Goal: Task Accomplishment & Management: Use online tool/utility

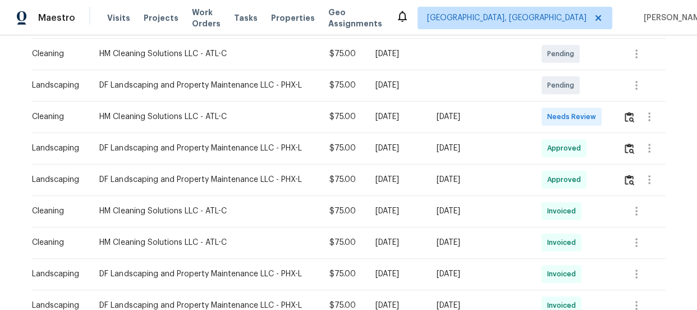
scroll to position [204, 0]
click at [626, 122] on button "button" at bounding box center [629, 116] width 13 height 27
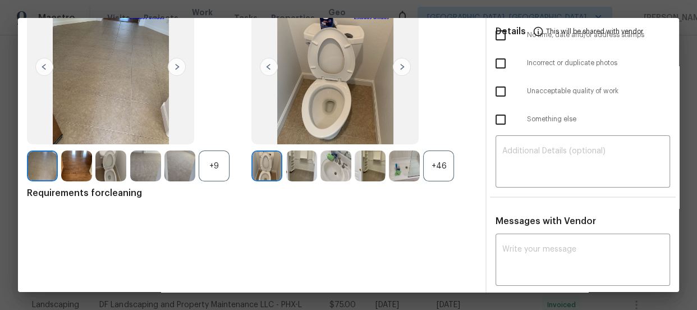
scroll to position [121, 0]
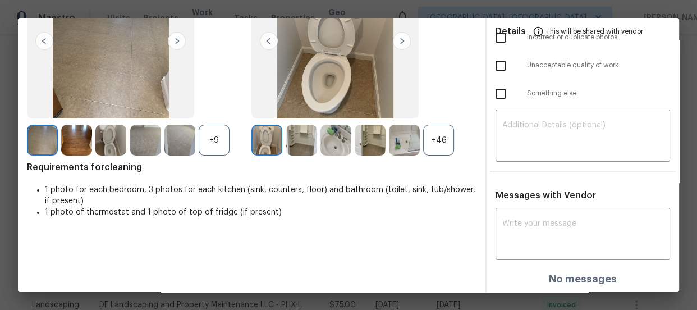
click at [437, 139] on div "+46" at bounding box center [438, 140] width 31 height 31
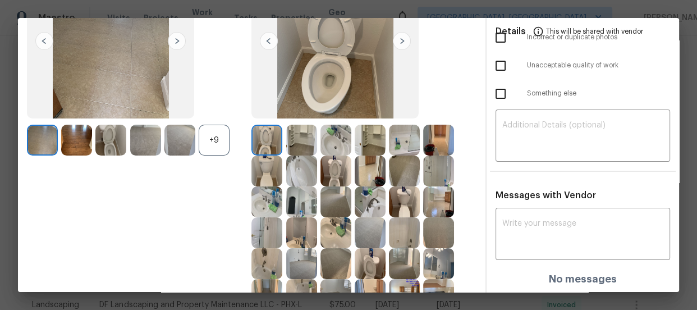
click at [214, 147] on div "+9" at bounding box center [214, 140] width 31 height 31
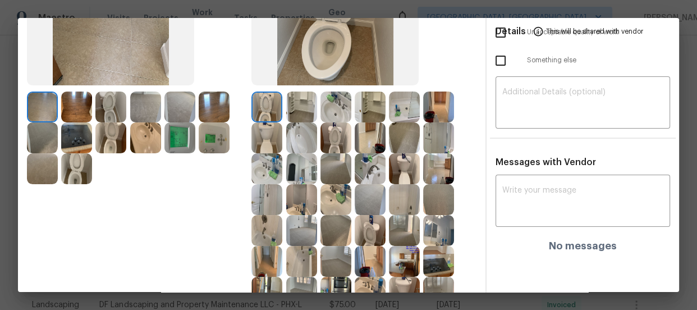
scroll to position [172, 0]
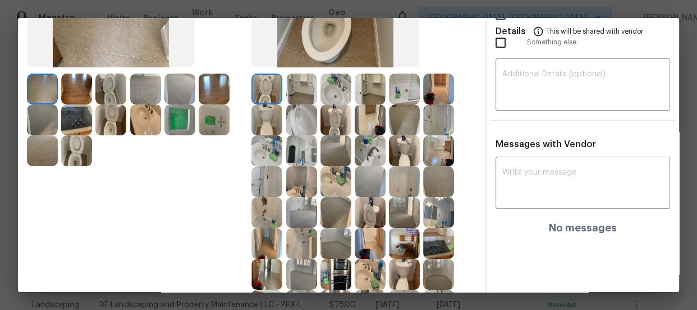
click at [326, 125] on img at bounding box center [335, 119] width 31 height 31
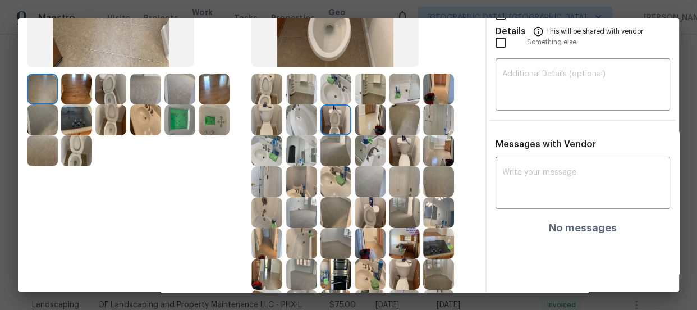
click at [259, 93] on img at bounding box center [266, 89] width 31 height 31
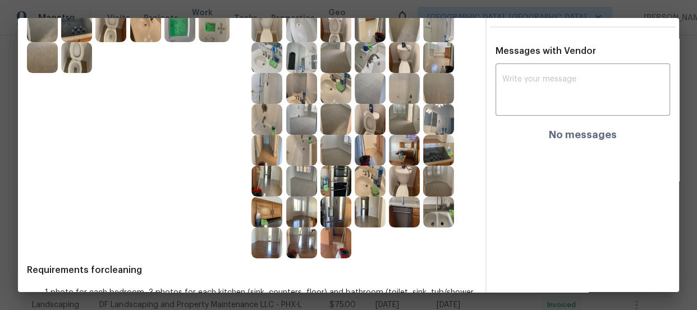
scroll to position [274, 0]
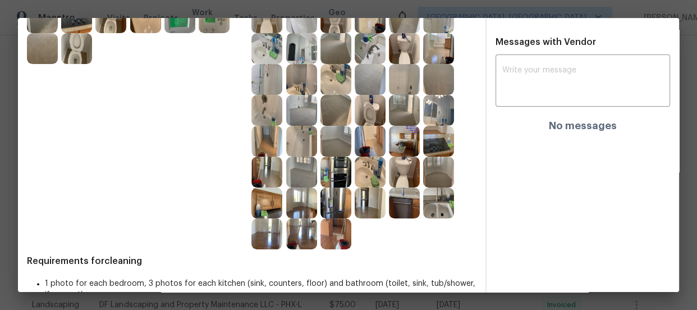
click at [366, 111] on img at bounding box center [370, 110] width 31 height 31
click at [329, 84] on img at bounding box center [335, 79] width 31 height 31
click at [378, 58] on img at bounding box center [370, 48] width 31 height 31
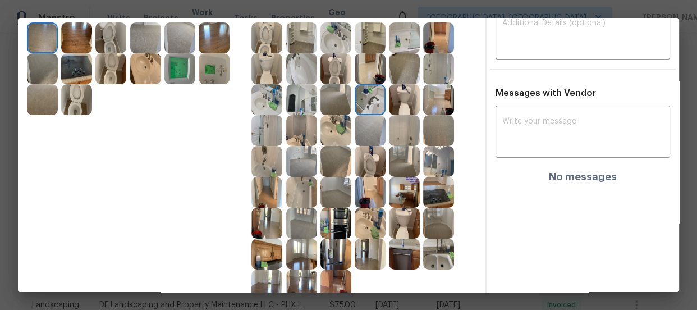
click at [268, 90] on img at bounding box center [266, 99] width 31 height 31
click at [336, 45] on img at bounding box center [335, 37] width 31 height 31
click at [309, 163] on img at bounding box center [301, 161] width 31 height 31
click at [335, 185] on img at bounding box center [335, 192] width 31 height 31
click at [337, 219] on img at bounding box center [335, 223] width 31 height 31
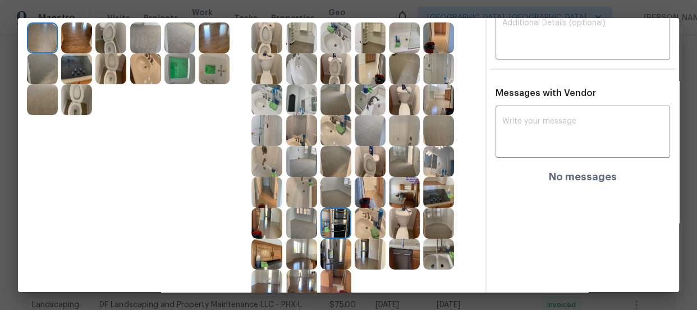
click at [370, 228] on img at bounding box center [370, 223] width 31 height 31
click at [295, 199] on img at bounding box center [301, 192] width 31 height 31
click at [262, 137] on img at bounding box center [266, 130] width 31 height 31
click at [301, 93] on img at bounding box center [301, 99] width 31 height 31
click at [393, 91] on img at bounding box center [404, 99] width 31 height 31
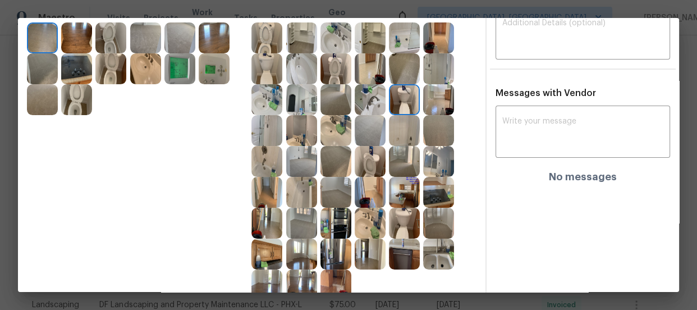
click at [438, 102] on img at bounding box center [438, 99] width 31 height 31
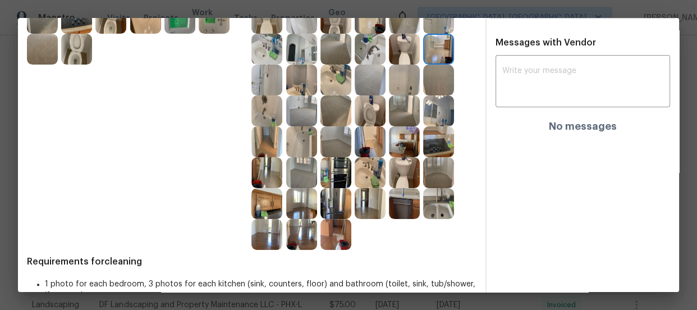
scroll to position [274, 0]
click at [400, 200] on img at bounding box center [404, 202] width 31 height 31
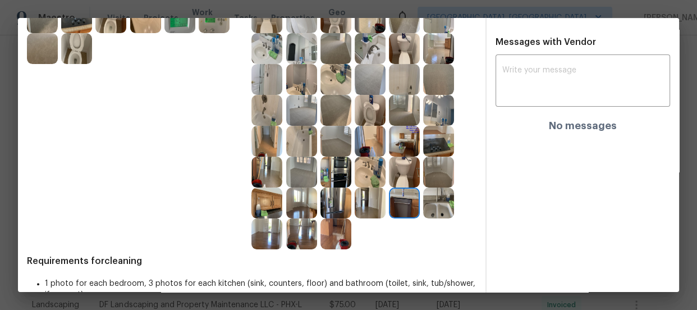
click at [438, 212] on img at bounding box center [438, 202] width 31 height 31
click at [320, 242] on img at bounding box center [335, 233] width 31 height 31
click at [331, 206] on img at bounding box center [335, 202] width 31 height 31
click at [297, 193] on img at bounding box center [301, 202] width 31 height 31
click at [295, 168] on img at bounding box center [301, 172] width 31 height 31
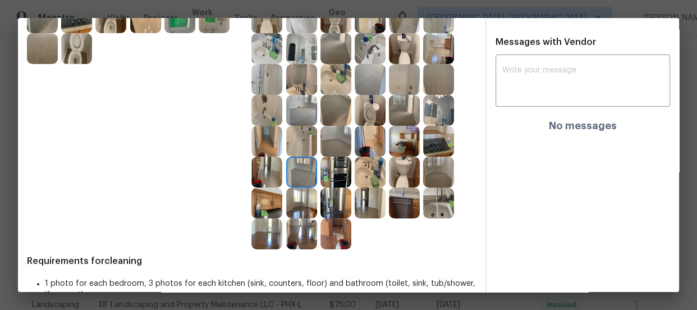
click at [423, 143] on img at bounding box center [438, 141] width 31 height 31
click at [429, 112] on img at bounding box center [438, 110] width 31 height 31
click at [331, 207] on img at bounding box center [335, 202] width 31 height 31
click at [337, 222] on img at bounding box center [335, 233] width 31 height 31
click at [364, 207] on img at bounding box center [370, 202] width 31 height 31
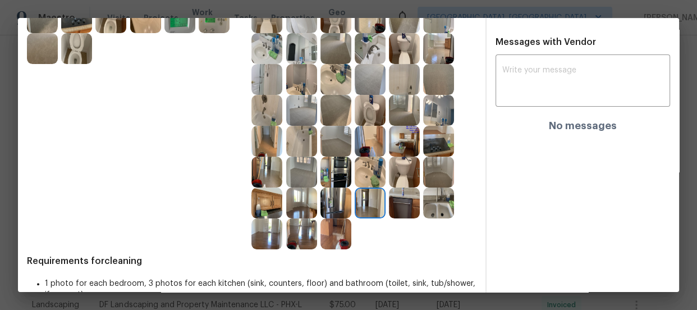
click at [294, 237] on img at bounding box center [301, 233] width 31 height 31
click at [251, 205] on img at bounding box center [266, 202] width 31 height 31
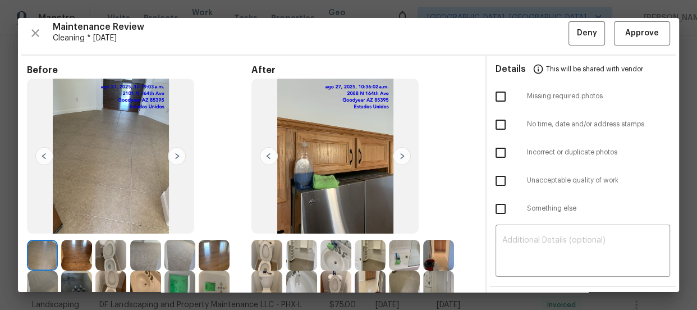
scroll to position [0, 0]
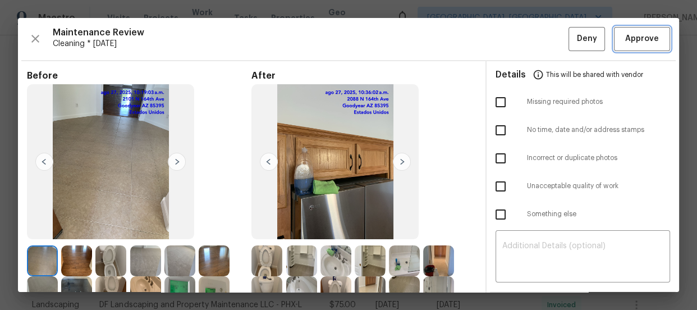
click at [625, 33] on span "Approve" at bounding box center [642, 39] width 34 height 14
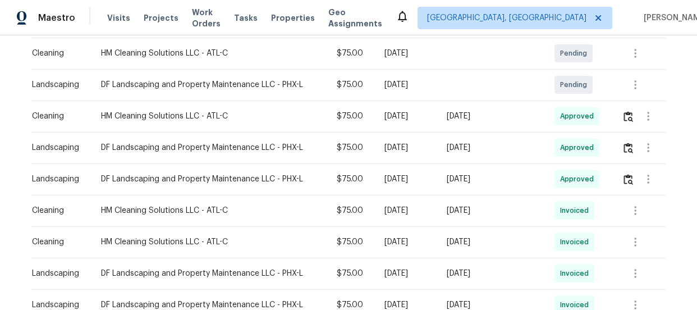
click at [630, 106] on div at bounding box center [643, 116] width 43 height 27
click at [630, 114] on button "button" at bounding box center [628, 116] width 13 height 27
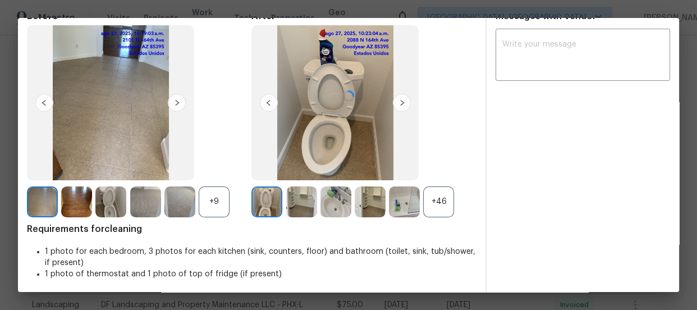
scroll to position [60, 0]
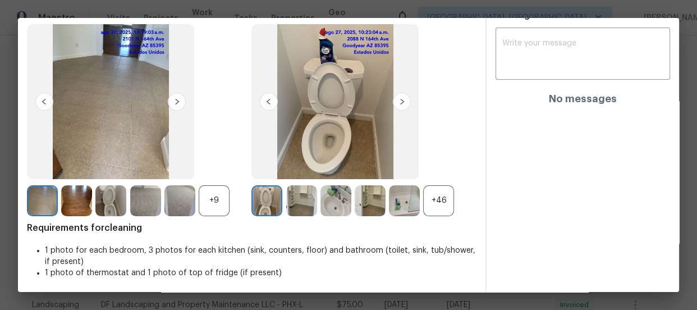
click at [441, 207] on div "+46" at bounding box center [438, 200] width 31 height 31
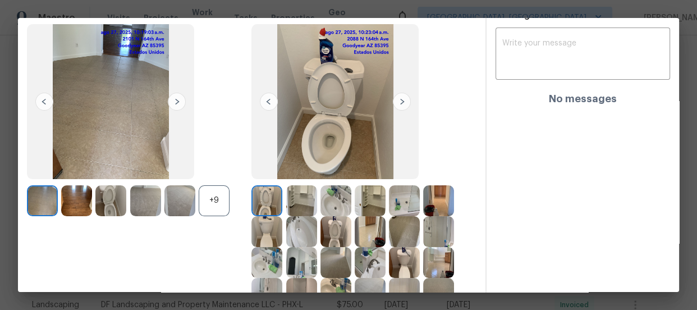
click at [213, 199] on div "+9" at bounding box center [214, 200] width 31 height 31
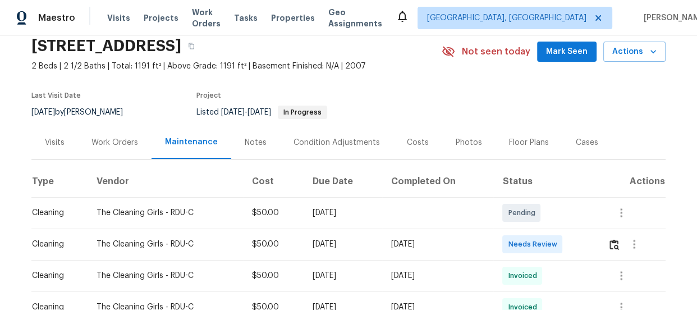
scroll to position [102, 0]
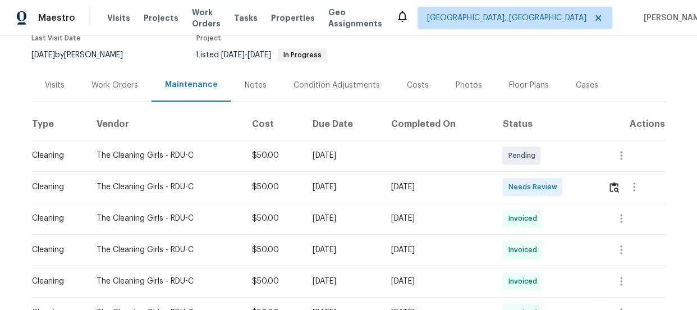
click at [606, 183] on td at bounding box center [632, 186] width 67 height 31
click at [622, 189] on button "button" at bounding box center [634, 186] width 27 height 27
click at [619, 190] on li "Message vendor" at bounding box center [649, 186] width 79 height 19
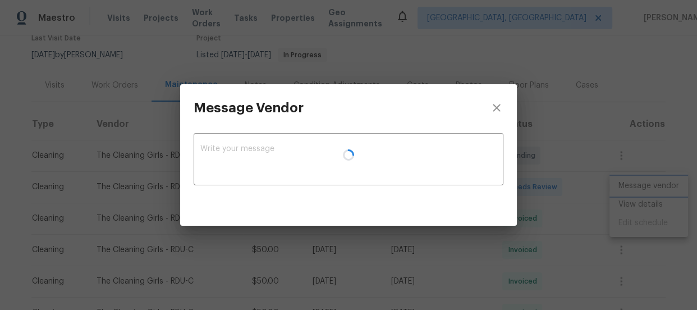
click at [596, 186] on div "Message Vendor x ​" at bounding box center [348, 155] width 697 height 310
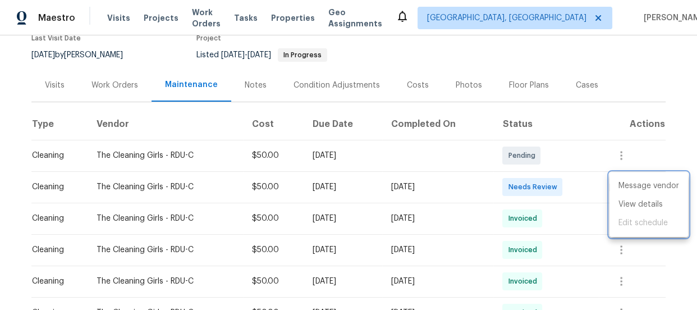
click at [593, 166] on div at bounding box center [348, 155] width 697 height 310
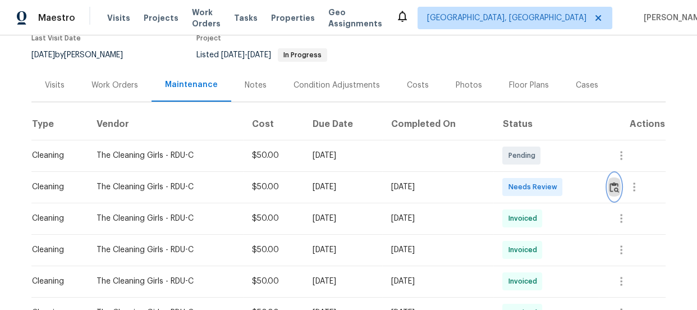
click at [615, 188] on img "button" at bounding box center [615, 187] width 10 height 11
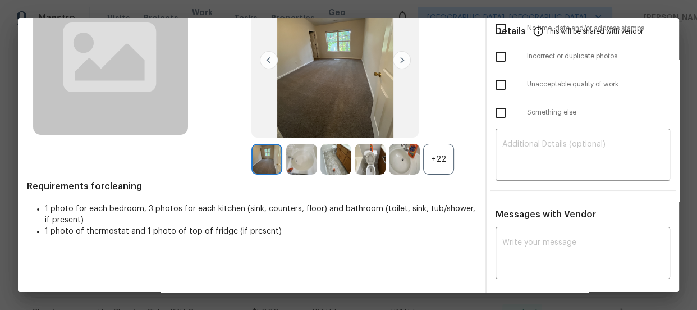
click at [425, 163] on div "+22" at bounding box center [438, 159] width 31 height 31
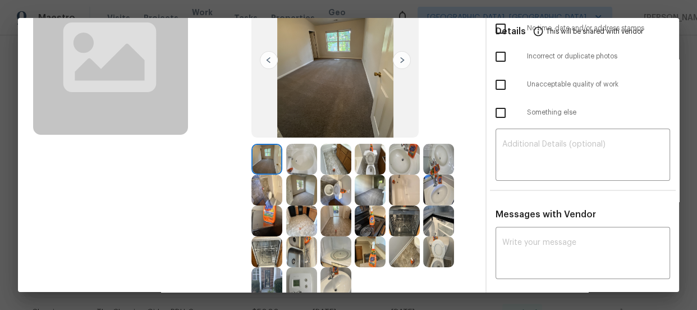
scroll to position [204, 0]
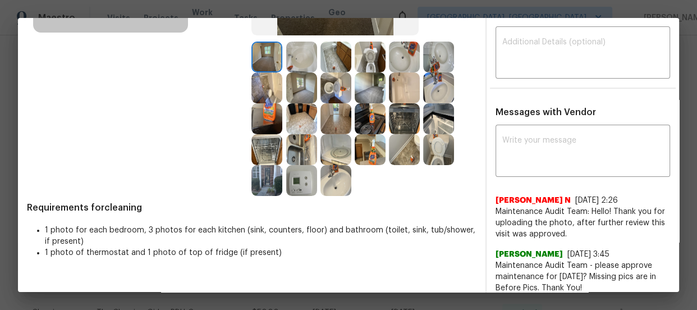
click at [327, 89] on img at bounding box center [335, 87] width 31 height 31
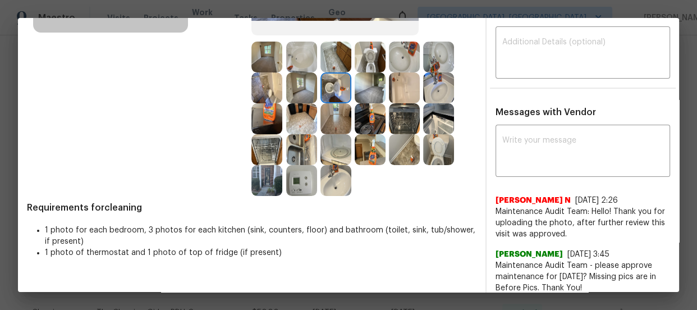
click at [367, 66] on img at bounding box center [370, 57] width 31 height 31
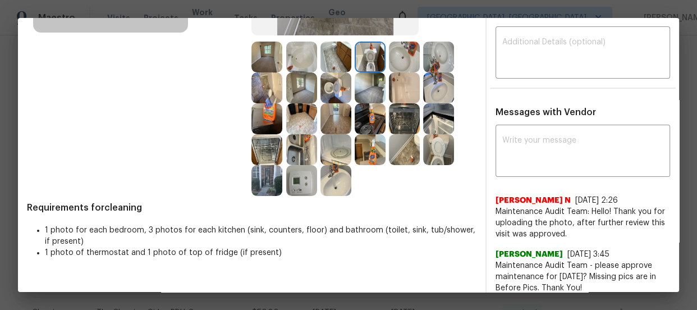
click at [441, 140] on img at bounding box center [438, 149] width 31 height 31
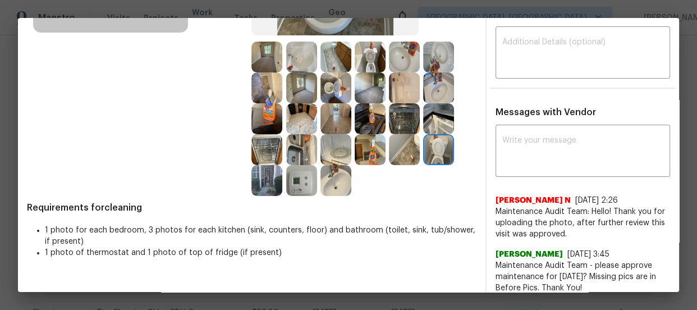
click at [436, 94] on img at bounding box center [438, 87] width 31 height 31
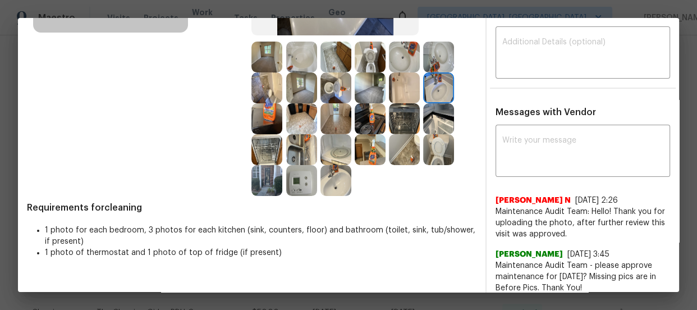
click at [434, 58] on img at bounding box center [438, 57] width 31 height 31
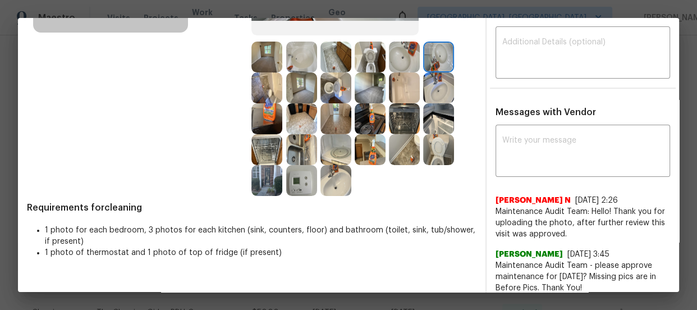
click at [410, 55] on img at bounding box center [404, 57] width 31 height 31
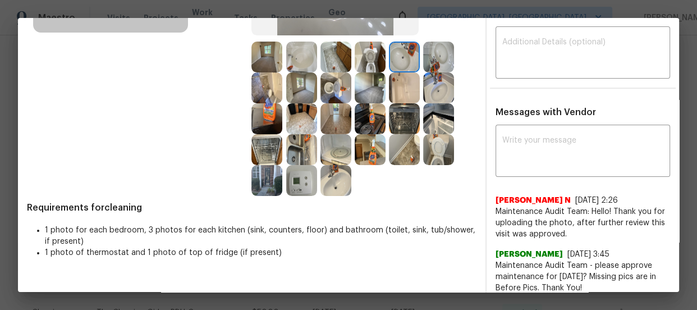
click at [401, 88] on img at bounding box center [404, 87] width 31 height 31
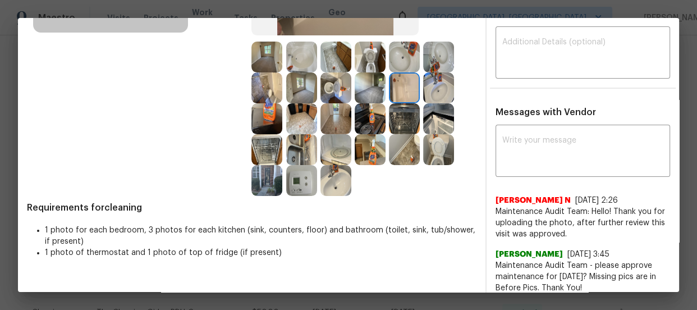
click at [303, 56] on img at bounding box center [301, 57] width 31 height 31
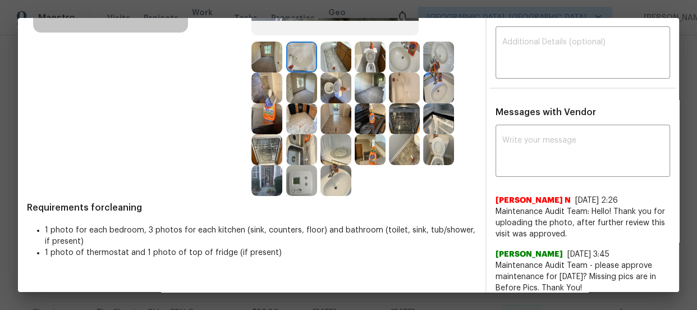
click at [243, 94] on div "Before" at bounding box center [139, 31] width 225 height 330
click at [267, 87] on img at bounding box center [266, 87] width 31 height 31
click at [265, 112] on img at bounding box center [266, 118] width 31 height 31
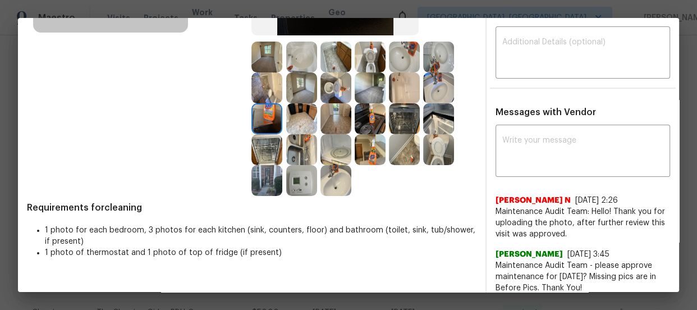
click at [264, 138] on img at bounding box center [266, 149] width 31 height 31
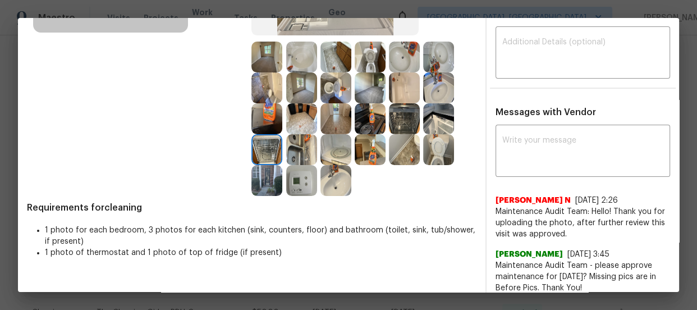
click at [269, 171] on img at bounding box center [266, 180] width 31 height 31
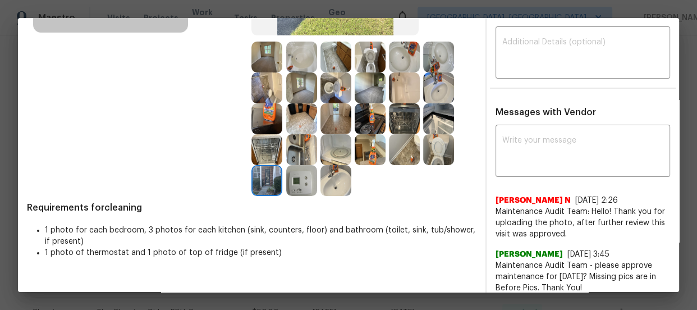
click at [299, 153] on img at bounding box center [301, 149] width 31 height 31
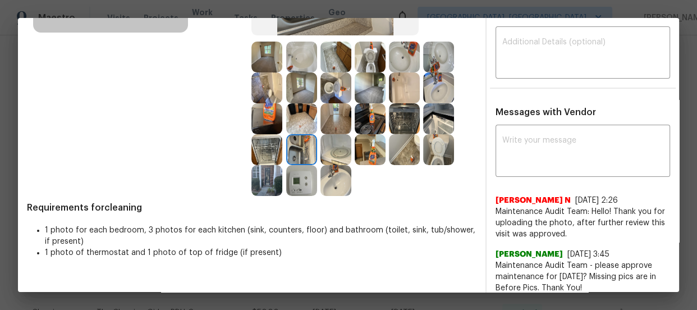
click at [303, 174] on img at bounding box center [301, 180] width 31 height 31
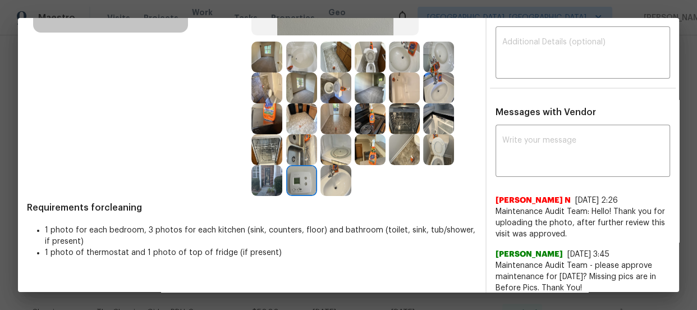
click at [327, 180] on img at bounding box center [335, 180] width 31 height 31
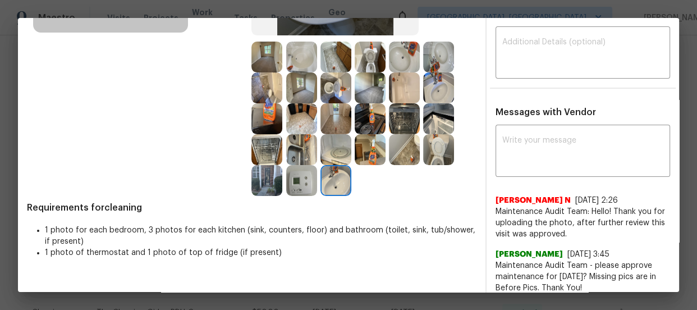
click at [327, 150] on img at bounding box center [335, 149] width 31 height 31
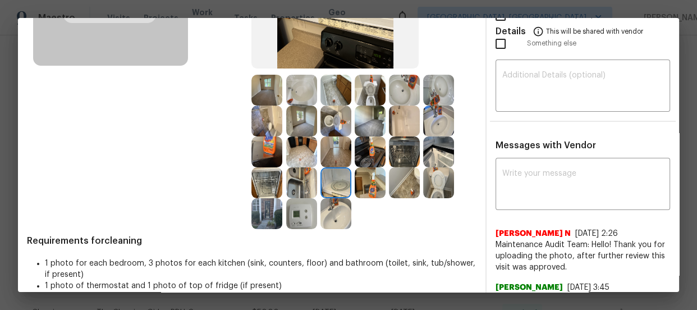
scroll to position [153, 0]
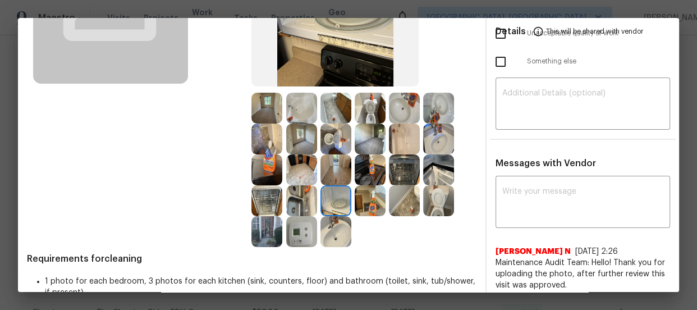
click at [296, 141] on img at bounding box center [301, 138] width 31 height 31
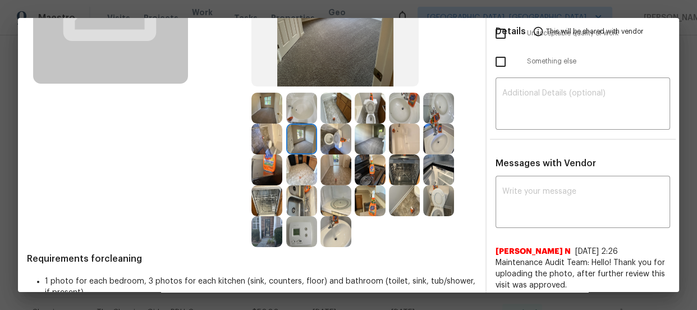
click at [262, 112] on img at bounding box center [266, 108] width 31 height 31
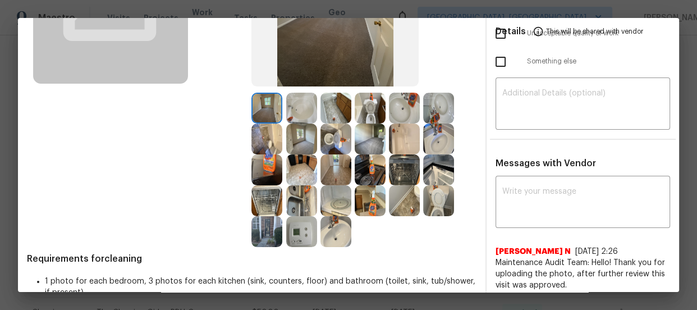
drag, startPoint x: 278, startPoint y: 138, endPoint x: 297, endPoint y: 146, distance: 21.4
click at [278, 139] on img at bounding box center [266, 138] width 31 height 31
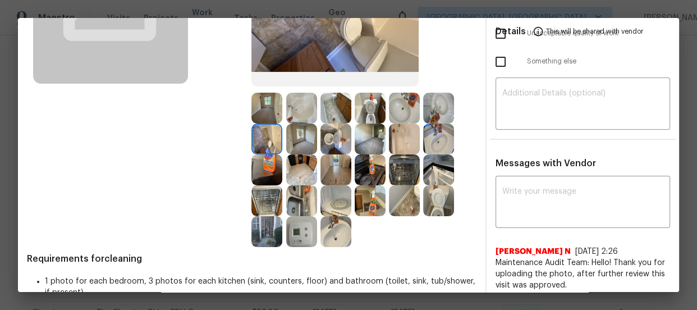
click at [378, 139] on img at bounding box center [370, 138] width 31 height 31
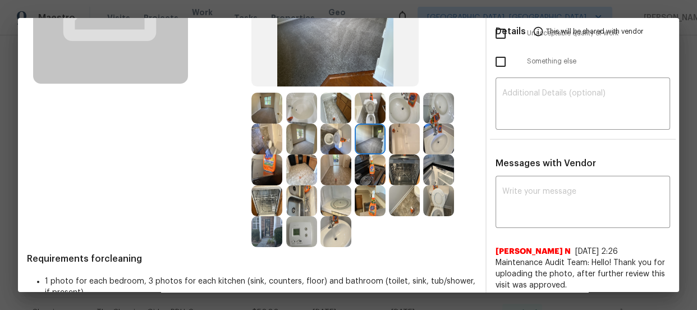
click at [365, 104] on img at bounding box center [370, 108] width 31 height 31
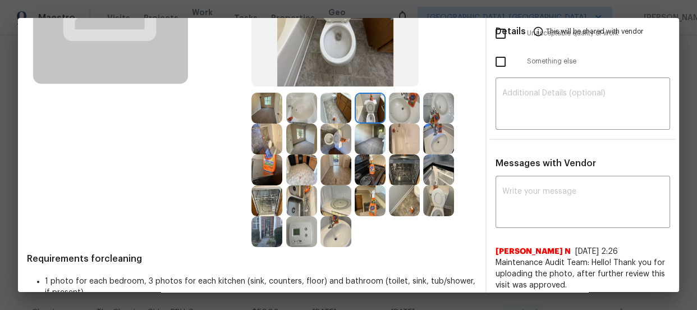
click at [400, 108] on img at bounding box center [404, 108] width 31 height 31
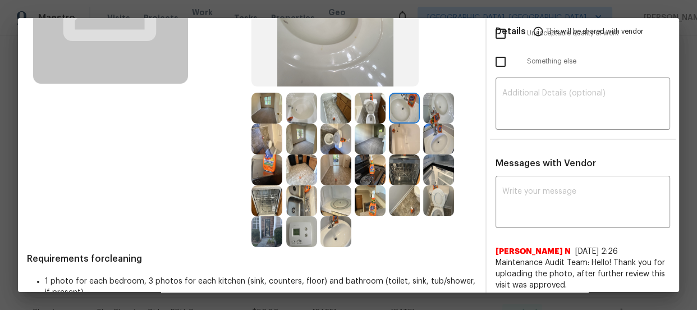
click at [404, 127] on img at bounding box center [404, 138] width 31 height 31
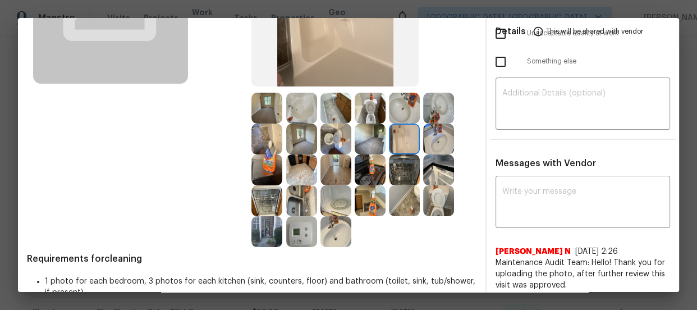
click at [395, 163] on img at bounding box center [404, 169] width 31 height 31
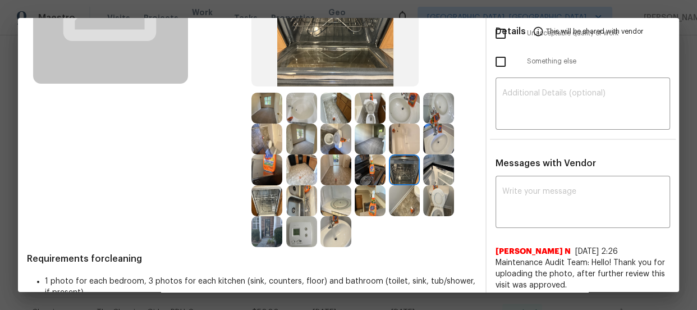
click at [427, 169] on img at bounding box center [438, 169] width 31 height 31
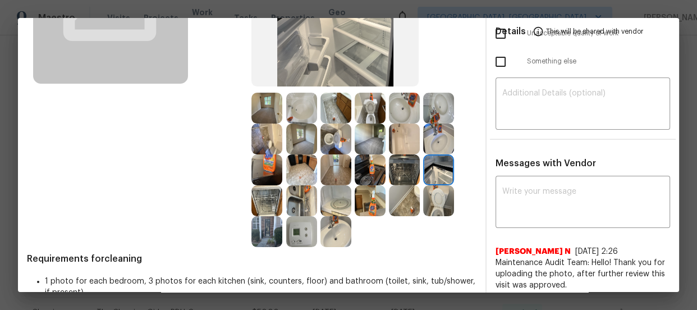
click at [427, 141] on img at bounding box center [438, 138] width 31 height 31
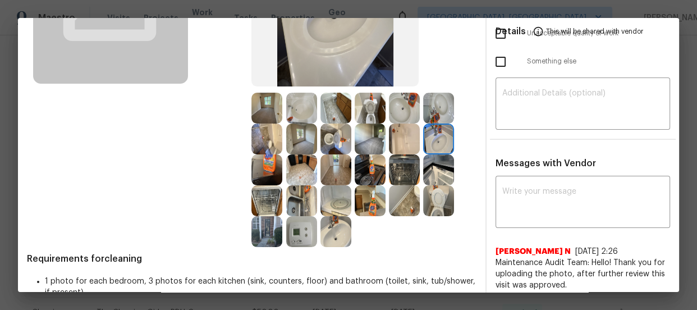
click at [428, 109] on img at bounding box center [438, 108] width 31 height 31
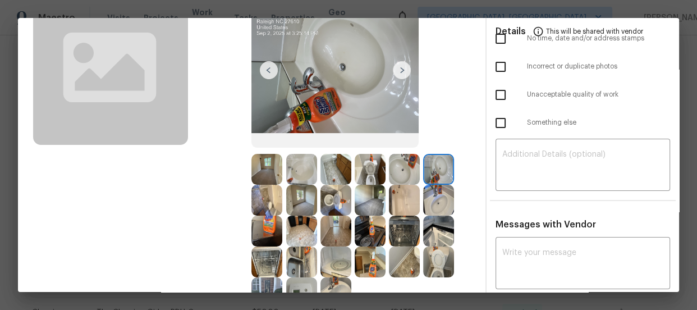
scroll to position [0, 0]
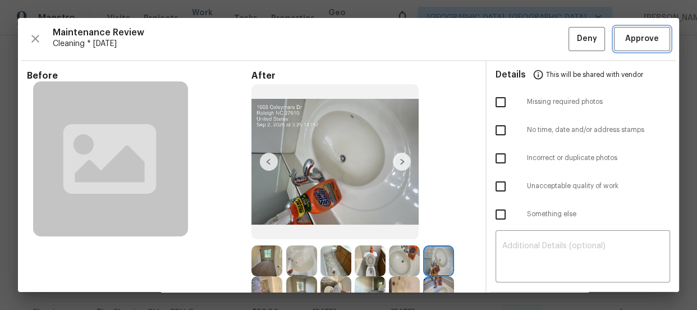
click at [644, 35] on span "Approve" at bounding box center [642, 39] width 34 height 14
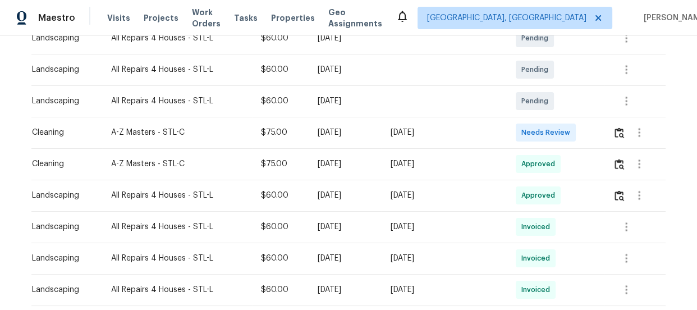
scroll to position [306, 0]
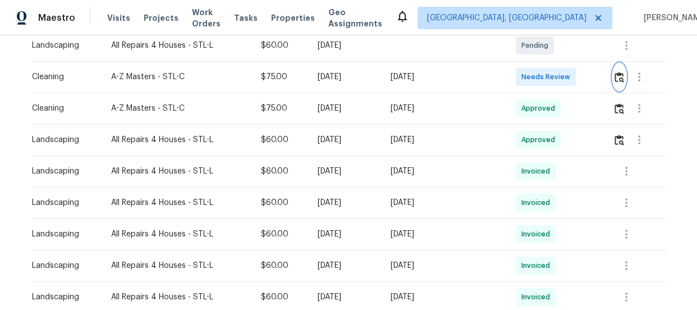
click at [616, 78] on img "button" at bounding box center [620, 77] width 10 height 11
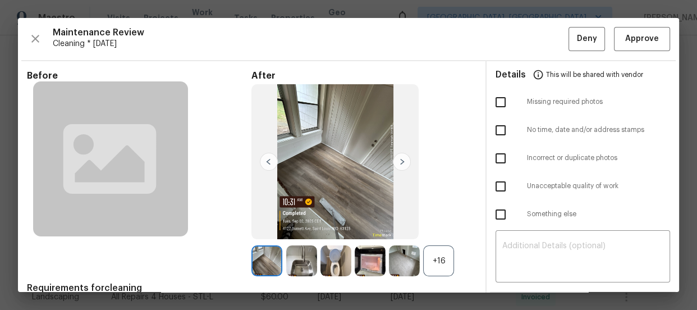
scroll to position [51, 0]
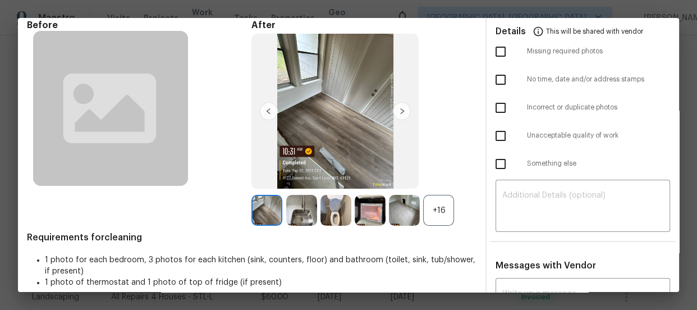
click at [430, 207] on div "+16" at bounding box center [438, 210] width 31 height 31
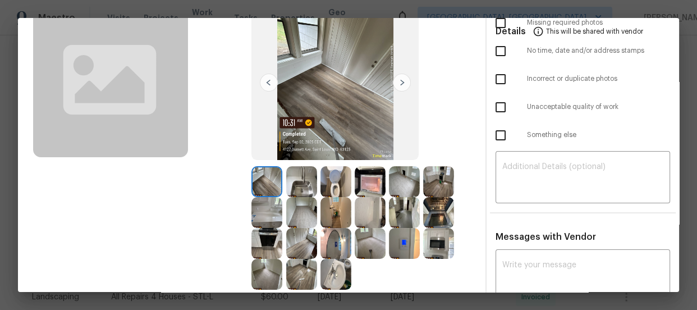
scroll to position [102, 0]
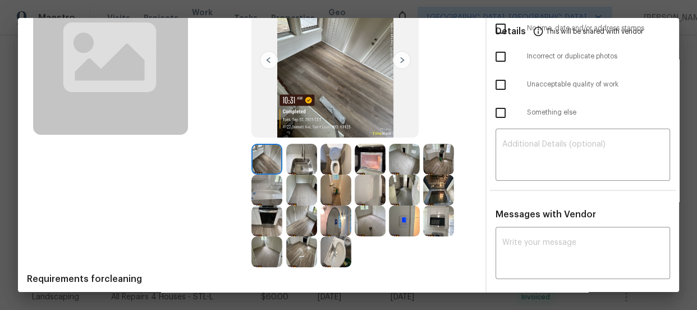
click at [329, 161] on img at bounding box center [335, 159] width 31 height 31
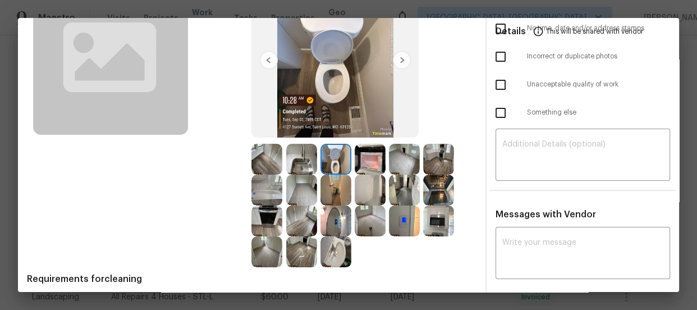
click at [332, 241] on img at bounding box center [335, 251] width 31 height 31
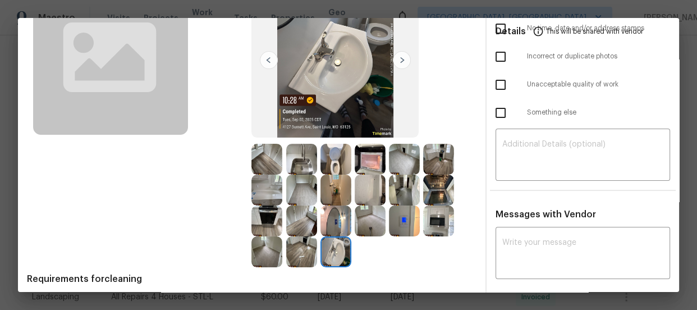
click at [369, 194] on img at bounding box center [370, 190] width 31 height 31
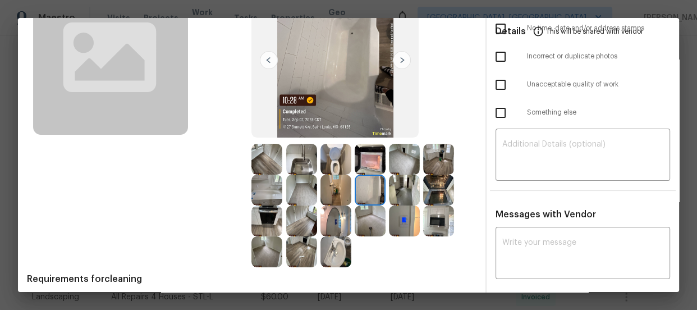
click at [361, 168] on img at bounding box center [370, 159] width 31 height 31
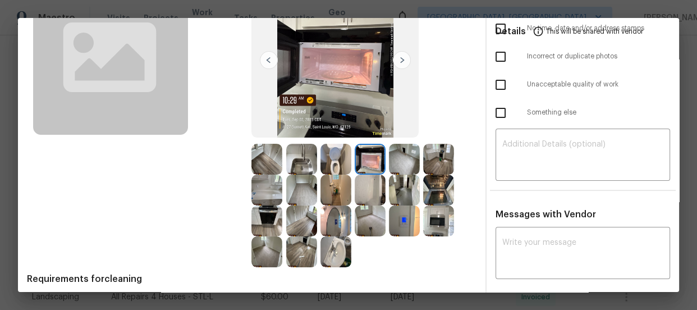
click at [336, 185] on img at bounding box center [335, 190] width 31 height 31
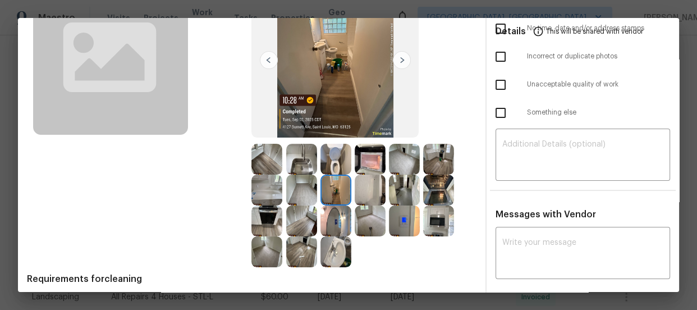
click at [294, 161] on img at bounding box center [301, 159] width 31 height 31
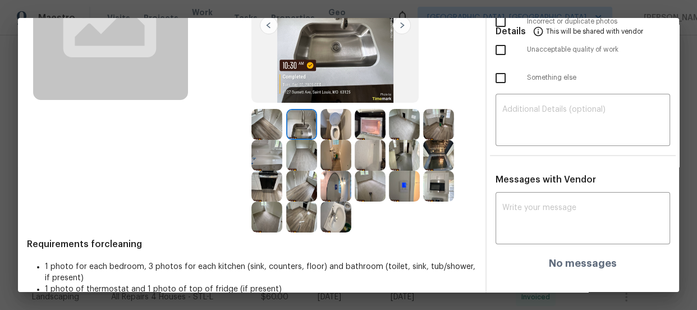
scroll to position [153, 0]
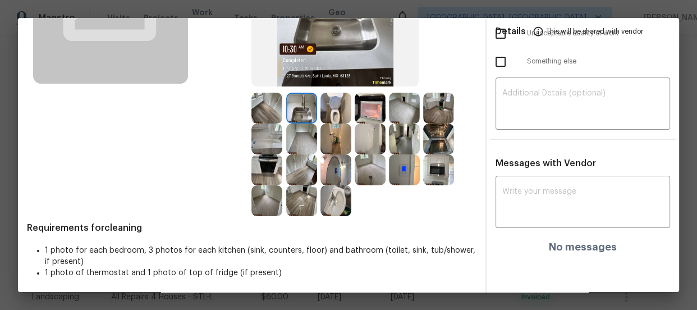
click at [365, 179] on img at bounding box center [370, 169] width 31 height 31
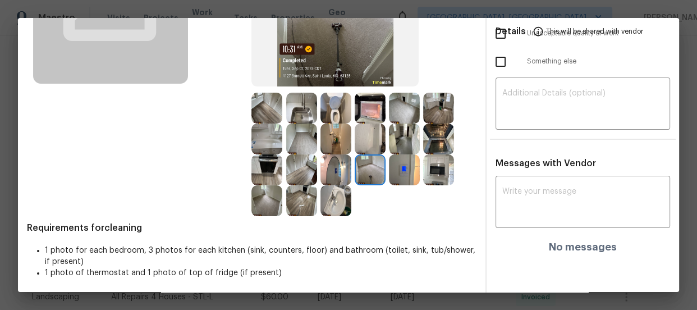
click at [286, 144] on img at bounding box center [301, 138] width 31 height 31
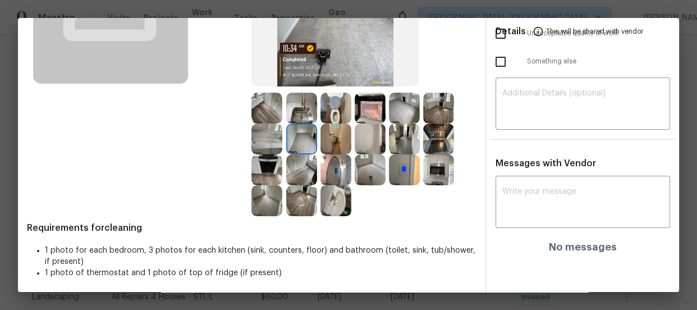
click at [247, 130] on div "Before" at bounding box center [139, 66] width 225 height 299
drag, startPoint x: 267, startPoint y: 154, endPoint x: 265, endPoint y: 190, distance: 35.4
click at [267, 156] on img at bounding box center [266, 169] width 31 height 31
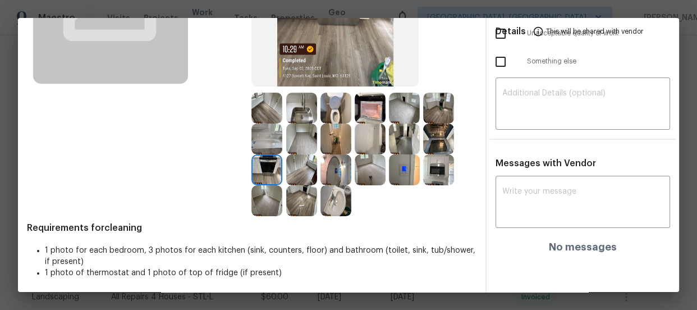
click at [264, 193] on img at bounding box center [266, 200] width 31 height 31
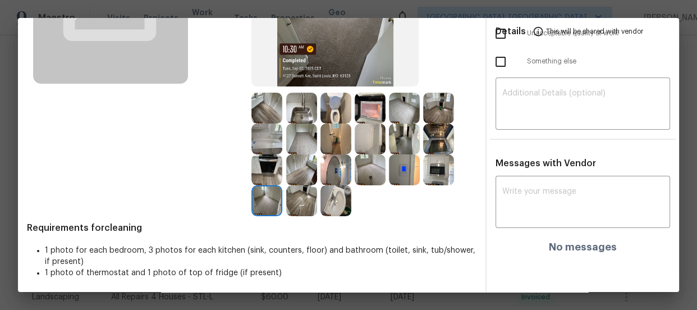
click at [287, 170] on img at bounding box center [301, 169] width 31 height 31
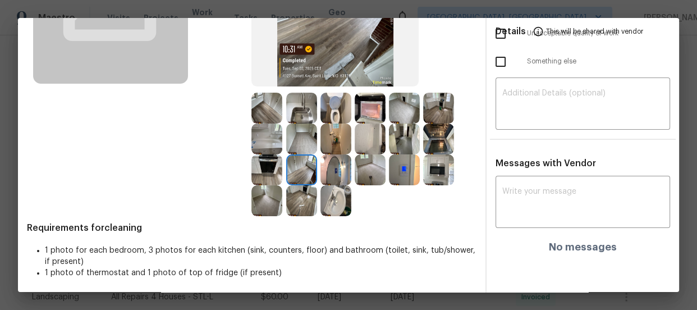
click at [325, 168] on img at bounding box center [335, 169] width 31 height 31
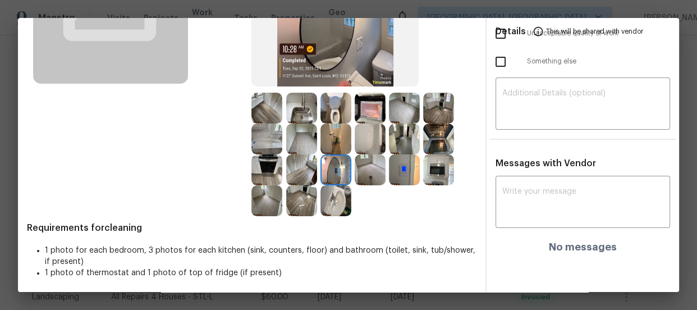
click at [328, 182] on img at bounding box center [335, 169] width 31 height 31
click at [433, 165] on img at bounding box center [438, 169] width 31 height 31
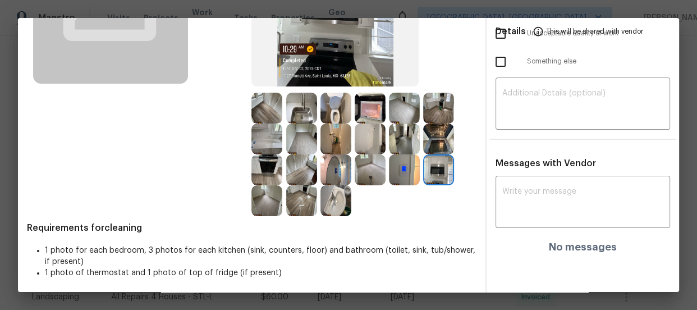
click at [432, 142] on img at bounding box center [438, 138] width 31 height 31
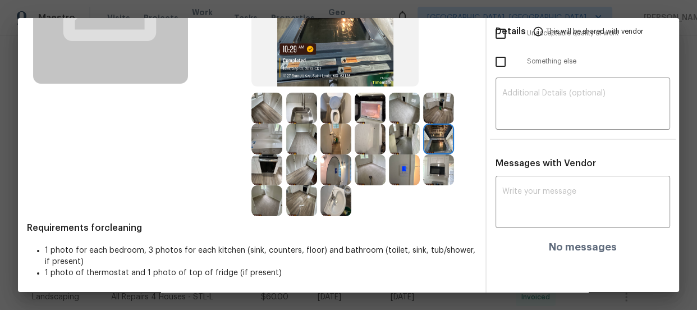
click at [403, 140] on img at bounding box center [404, 138] width 31 height 31
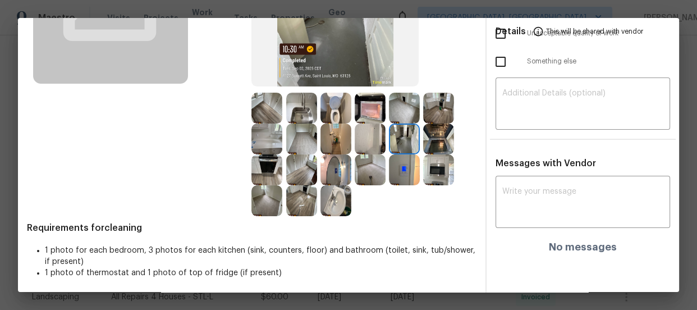
click at [400, 107] on img at bounding box center [404, 108] width 31 height 31
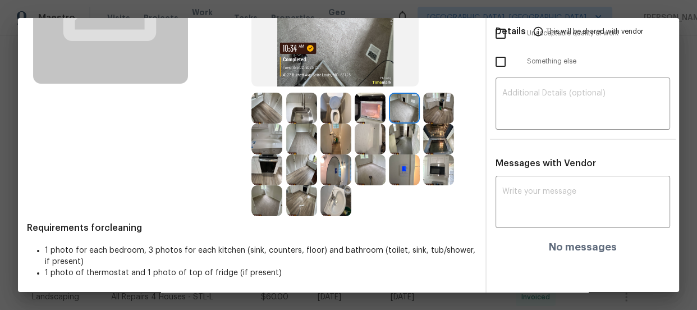
click at [423, 109] on img at bounding box center [438, 108] width 31 height 31
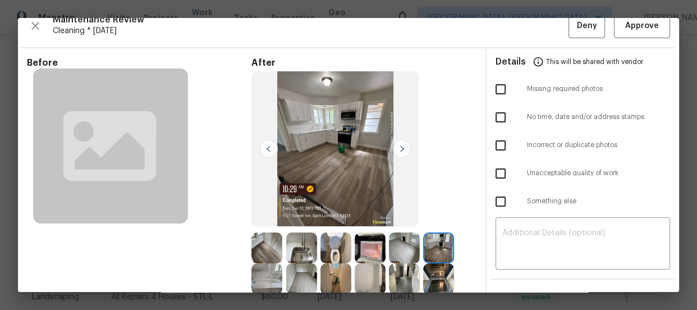
scroll to position [0, 0]
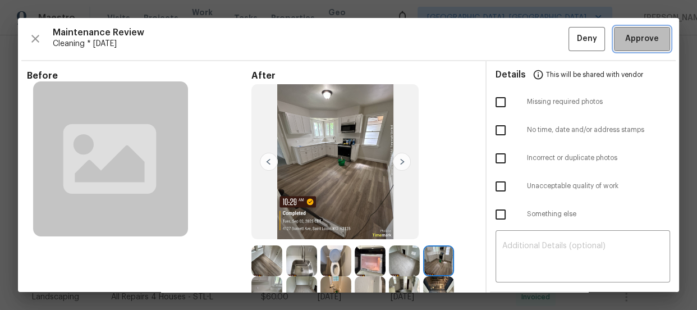
click at [633, 44] on span "Approve" at bounding box center [642, 39] width 34 height 14
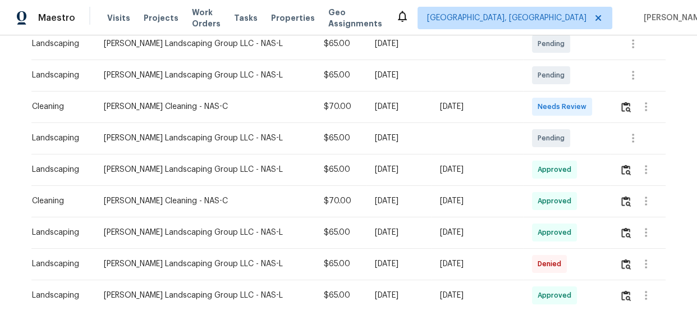
scroll to position [255, 0]
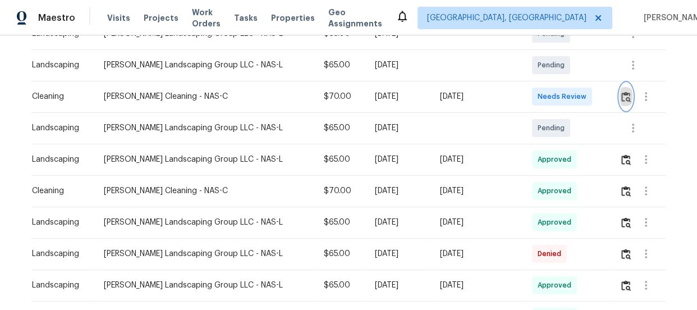
click at [620, 102] on button "button" at bounding box center [626, 96] width 13 height 27
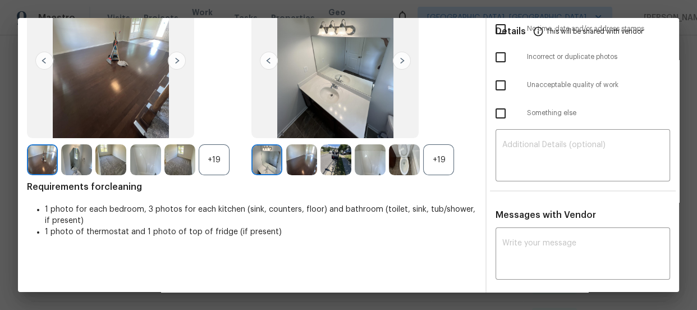
scroll to position [102, 0]
click at [437, 155] on div "+19" at bounding box center [438, 159] width 31 height 31
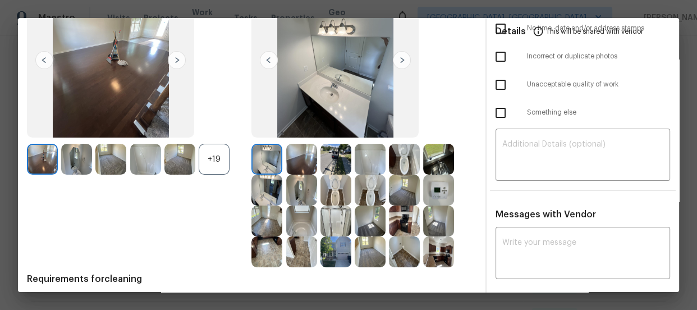
click at [213, 162] on div "+19" at bounding box center [214, 159] width 31 height 31
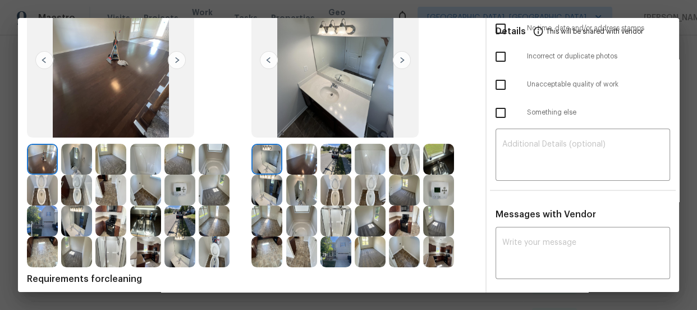
scroll to position [153, 0]
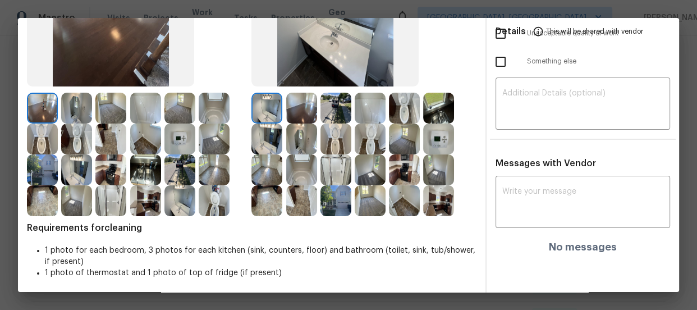
click at [335, 146] on img at bounding box center [335, 138] width 31 height 31
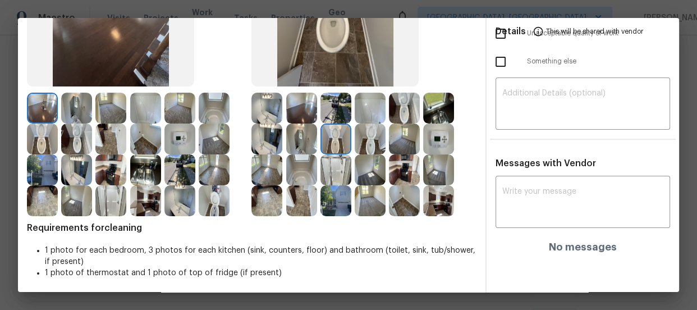
click at [367, 145] on img at bounding box center [370, 138] width 31 height 31
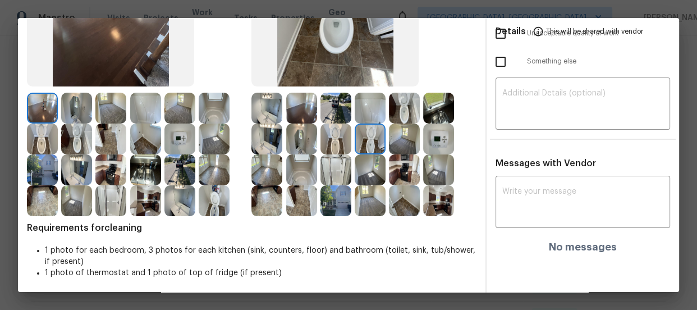
click at [407, 107] on img at bounding box center [404, 108] width 31 height 31
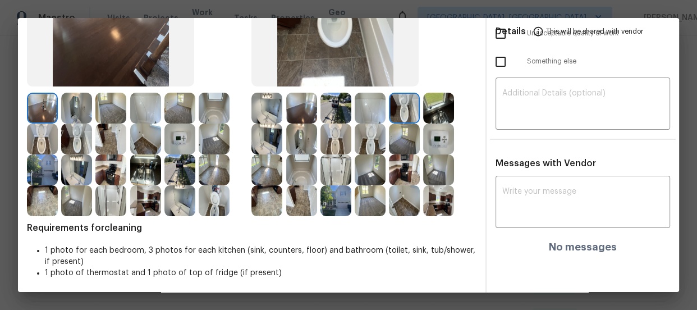
click at [265, 144] on img at bounding box center [266, 138] width 31 height 31
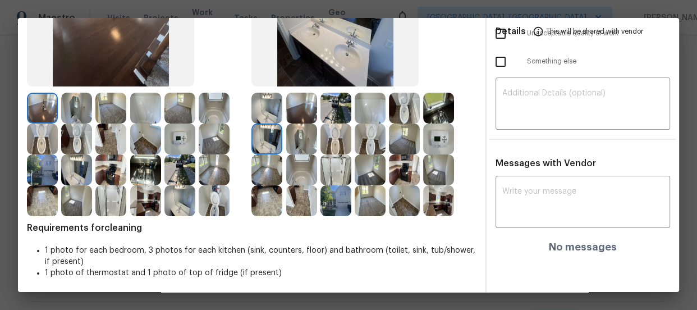
click at [264, 108] on img at bounding box center [266, 108] width 31 height 31
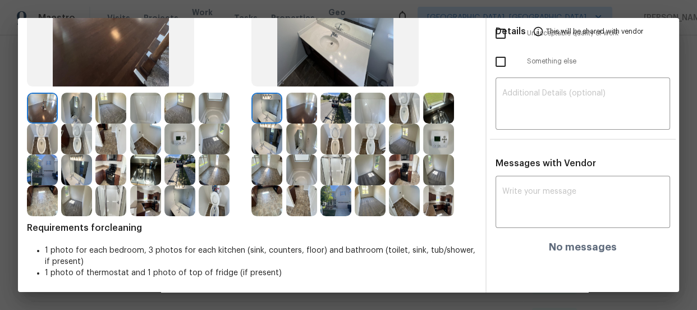
click at [363, 115] on img at bounding box center [370, 108] width 31 height 31
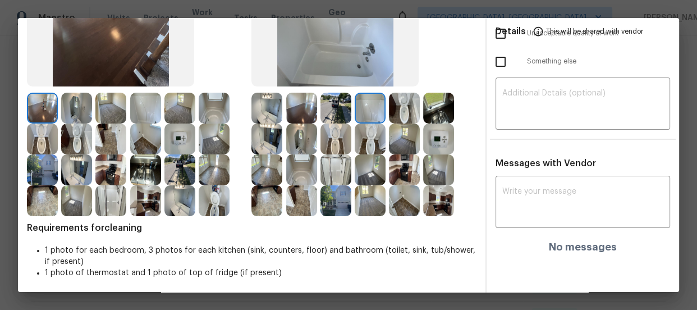
click at [302, 174] on img at bounding box center [301, 169] width 31 height 31
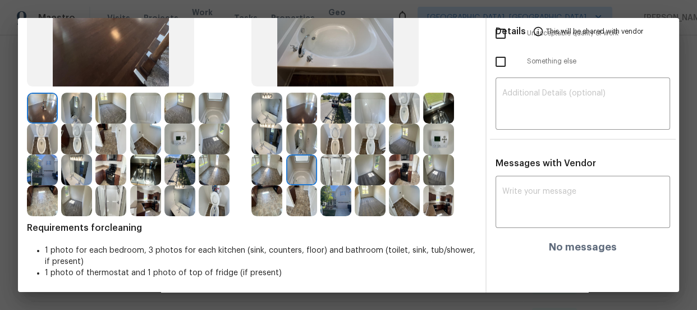
click at [296, 146] on img at bounding box center [301, 138] width 31 height 31
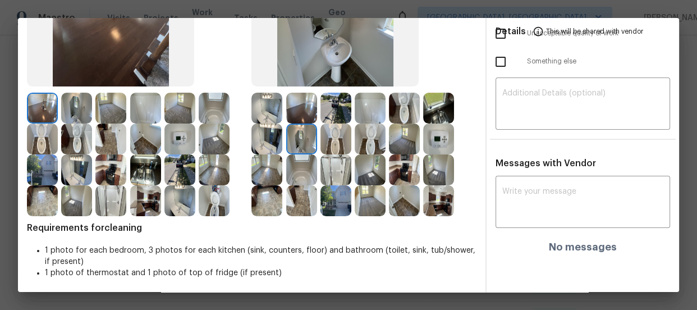
click at [333, 172] on img at bounding box center [335, 169] width 31 height 31
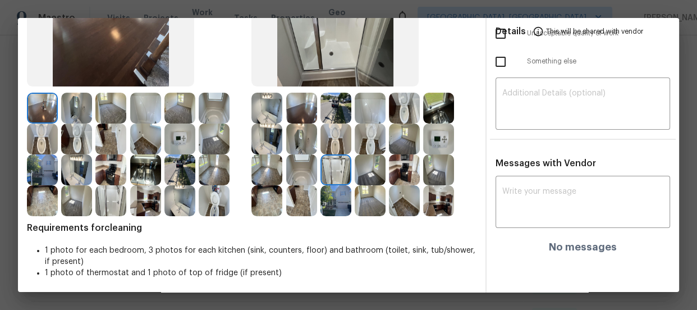
click at [363, 210] on img at bounding box center [370, 200] width 31 height 31
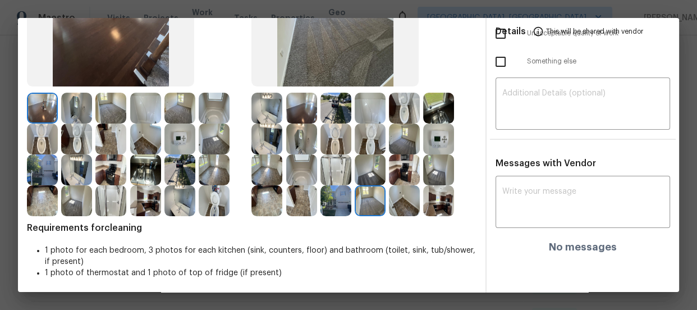
click at [365, 170] on img at bounding box center [370, 169] width 31 height 31
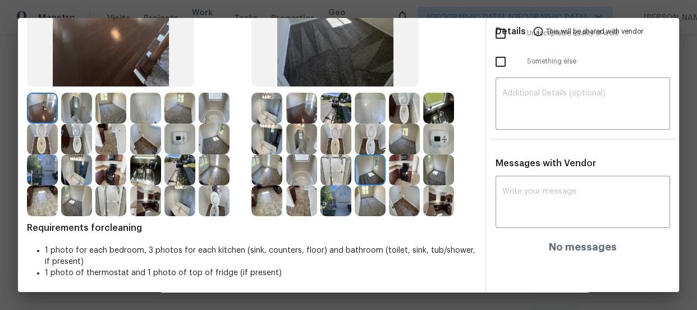
click at [268, 175] on img at bounding box center [266, 169] width 31 height 31
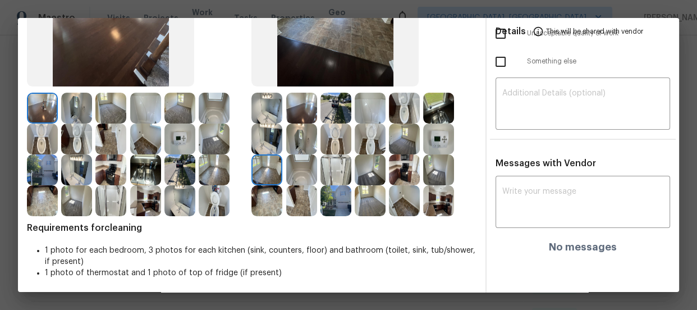
click at [292, 174] on img at bounding box center [301, 169] width 31 height 31
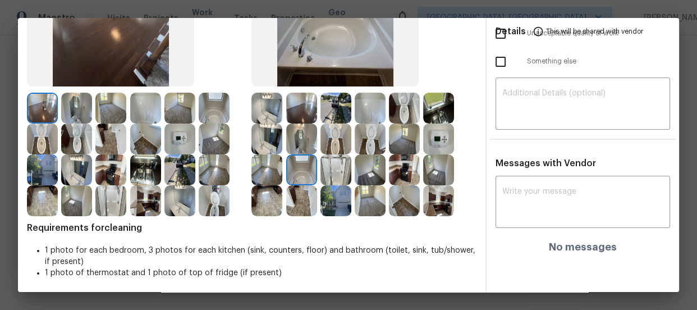
click at [437, 172] on img at bounding box center [438, 169] width 31 height 31
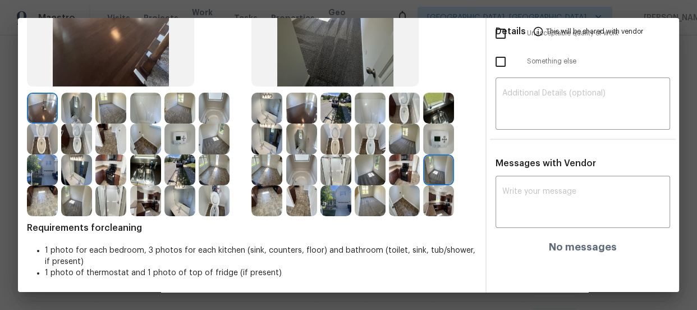
click at [443, 194] on img at bounding box center [438, 200] width 31 height 31
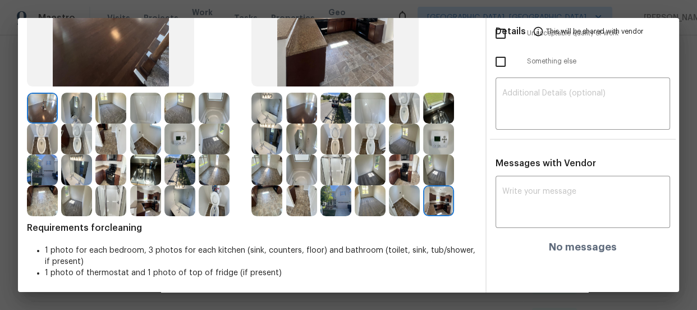
click at [407, 168] on img at bounding box center [404, 169] width 31 height 31
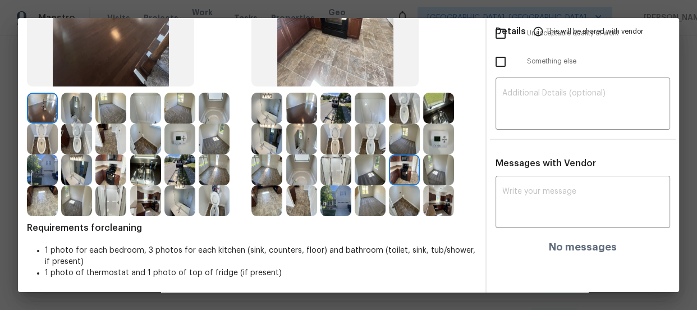
click at [433, 136] on img at bounding box center [438, 138] width 31 height 31
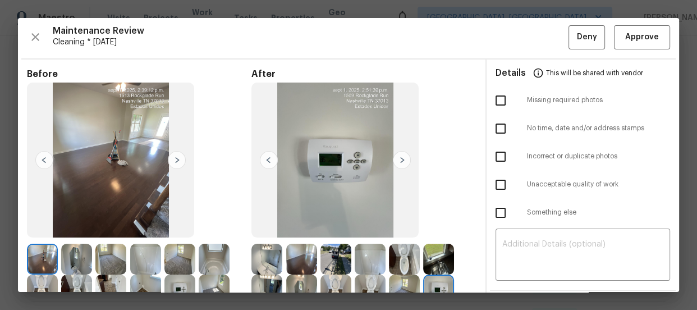
scroll to position [0, 0]
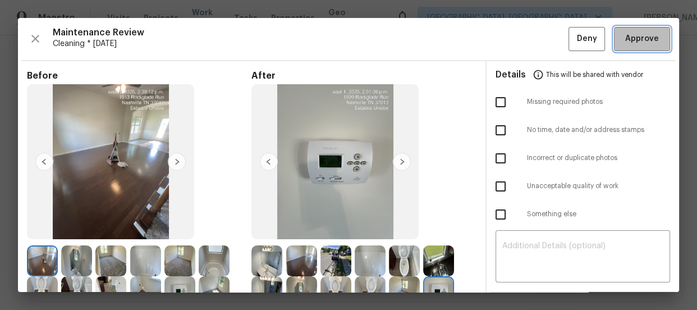
drag, startPoint x: 623, startPoint y: 45, endPoint x: 233, endPoint y: 66, distance: 390.6
click at [625, 44] on span "Approve" at bounding box center [642, 39] width 34 height 14
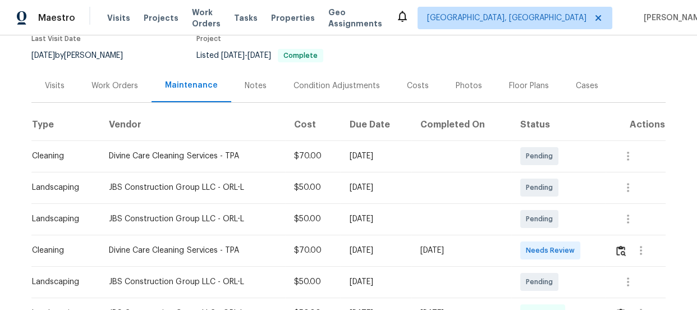
scroll to position [102, 0]
click at [621, 250] on img "button" at bounding box center [621, 250] width 10 height 11
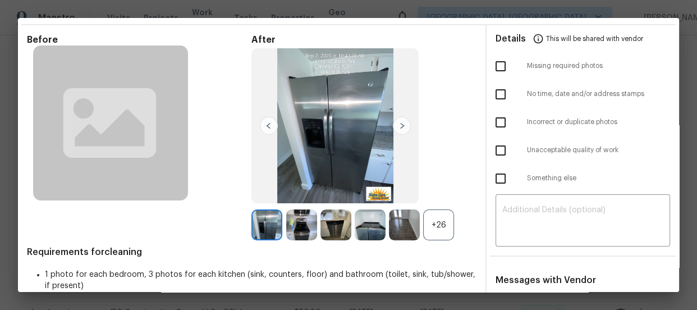
scroll to position [51, 0]
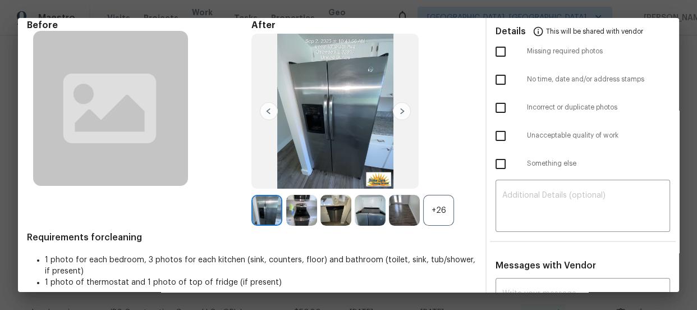
click at [440, 201] on div "+26" at bounding box center [438, 210] width 31 height 31
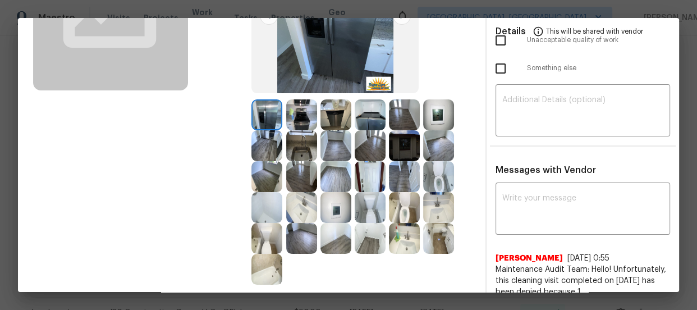
scroll to position [153, 0]
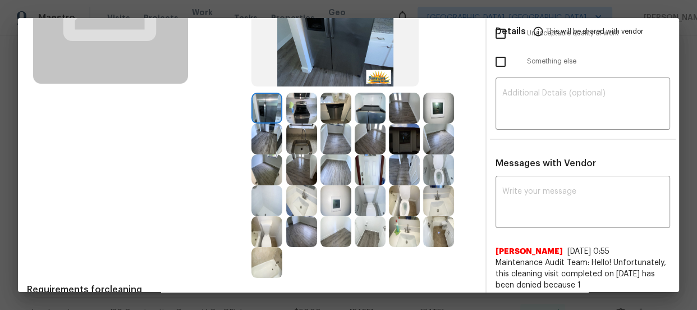
click at [411, 206] on img at bounding box center [404, 200] width 31 height 31
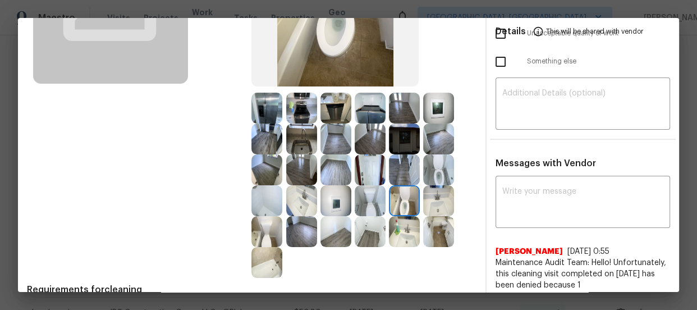
click at [439, 173] on img at bounding box center [438, 169] width 31 height 31
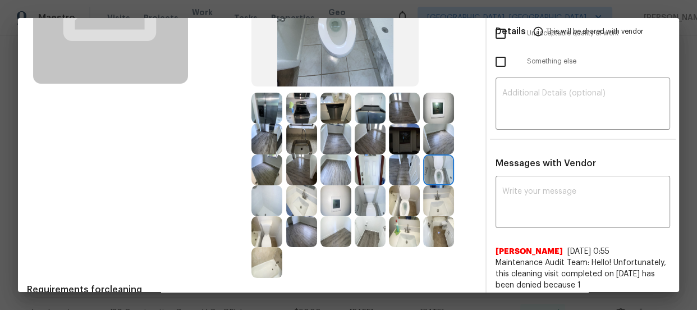
click at [438, 191] on img at bounding box center [438, 200] width 31 height 31
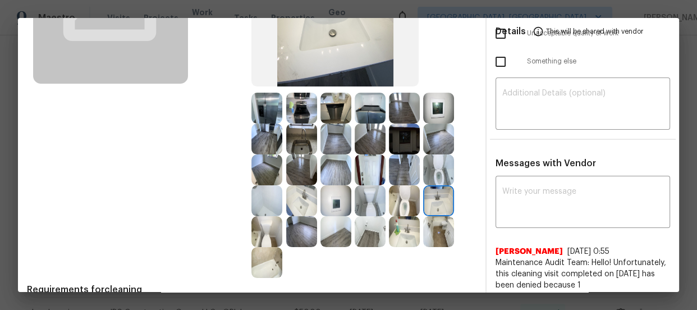
click at [308, 203] on img at bounding box center [301, 200] width 31 height 31
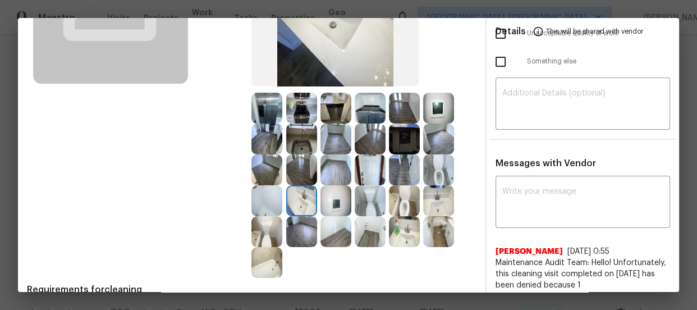
click at [263, 199] on img at bounding box center [266, 200] width 31 height 31
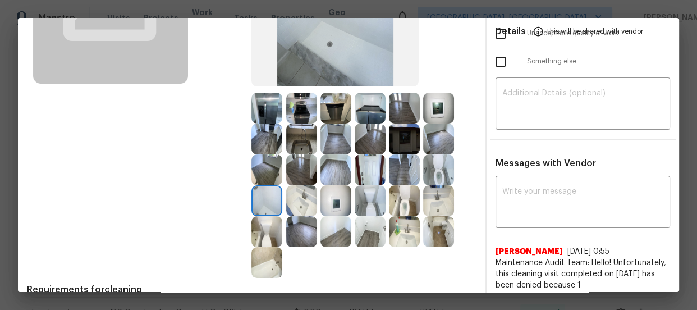
click at [264, 268] on img at bounding box center [266, 262] width 31 height 31
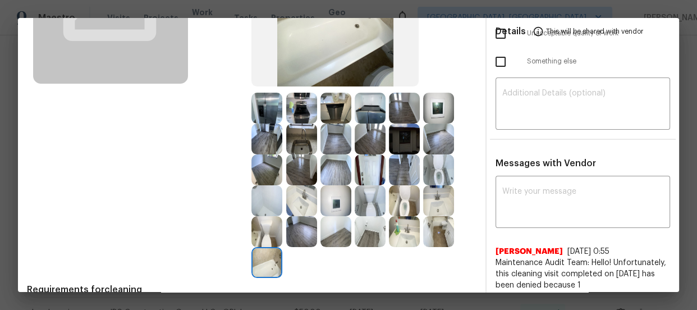
click at [294, 144] on img at bounding box center [301, 138] width 31 height 31
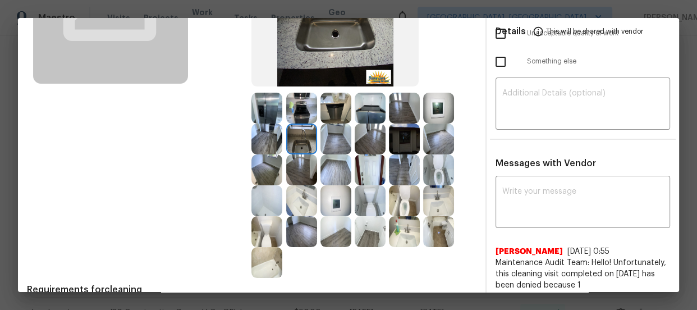
click at [294, 113] on img at bounding box center [301, 108] width 31 height 31
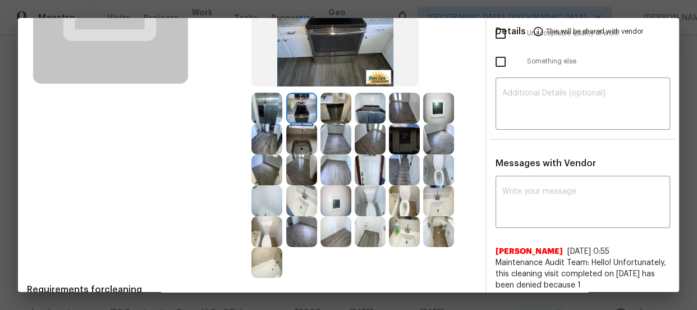
click at [320, 111] on img at bounding box center [335, 108] width 31 height 31
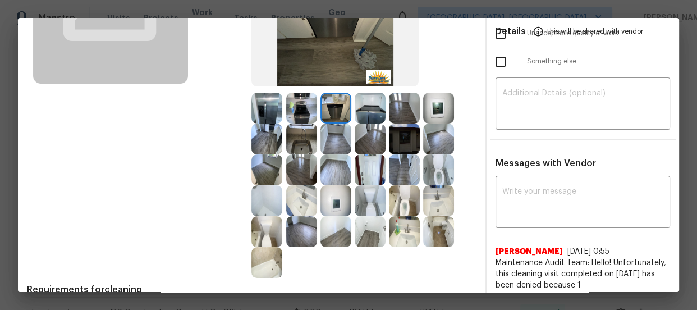
click at [369, 107] on img at bounding box center [370, 108] width 31 height 31
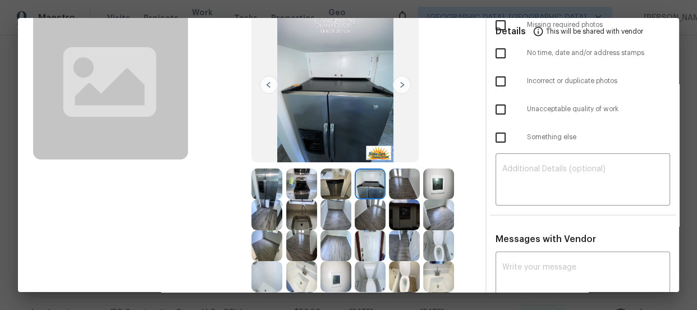
scroll to position [102, 0]
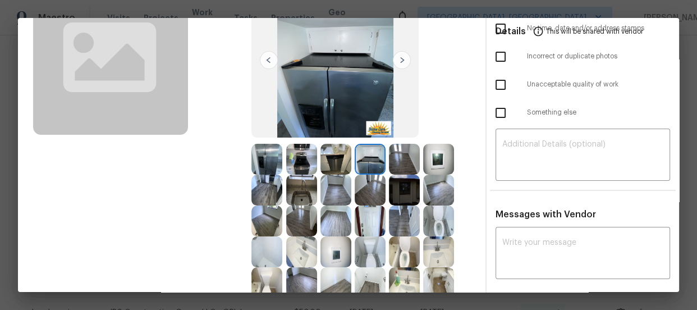
click at [341, 195] on img at bounding box center [335, 190] width 31 height 31
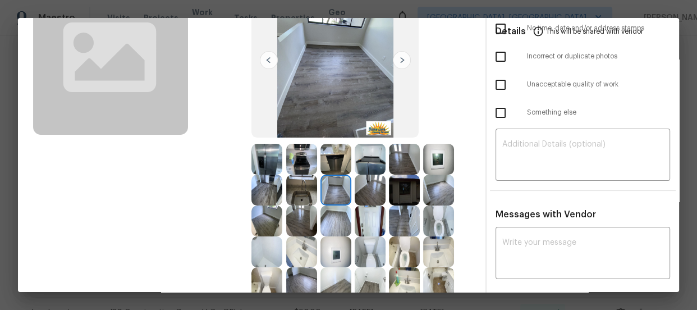
click at [337, 221] on img at bounding box center [335, 220] width 31 height 31
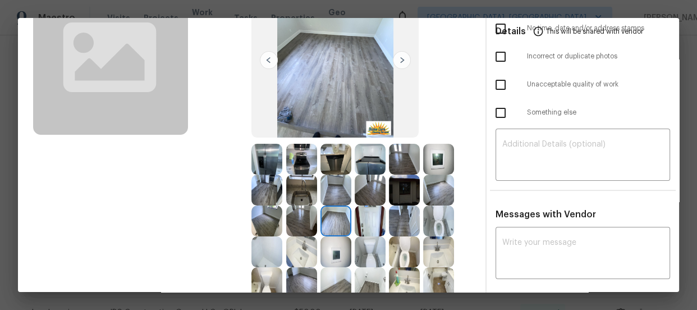
click at [260, 216] on img at bounding box center [266, 220] width 31 height 31
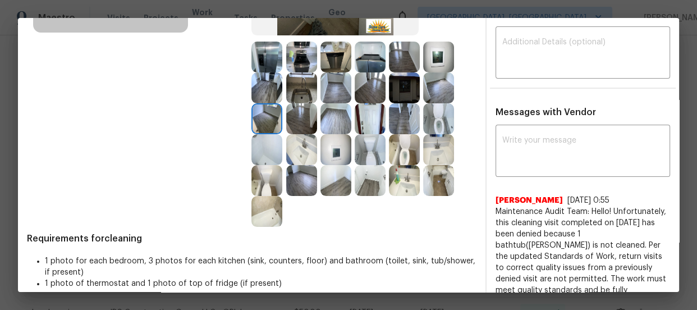
click at [332, 154] on img at bounding box center [335, 149] width 31 height 31
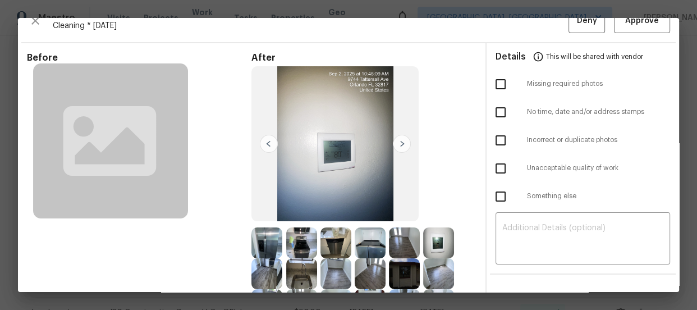
scroll to position [0, 0]
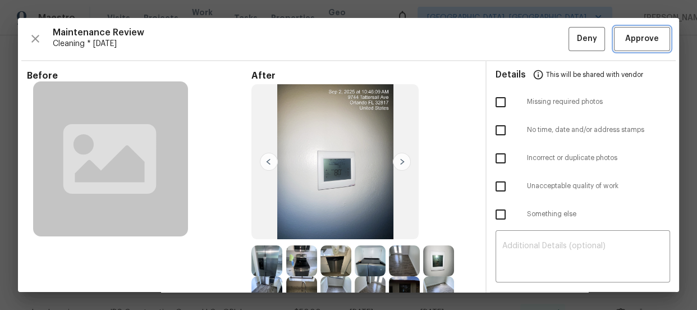
click at [653, 33] on button "Approve" at bounding box center [642, 39] width 56 height 24
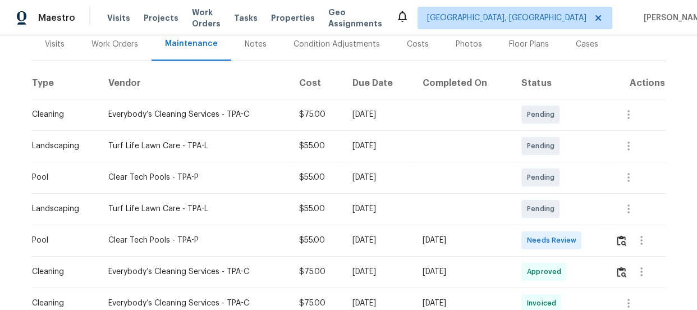
scroll to position [159, 0]
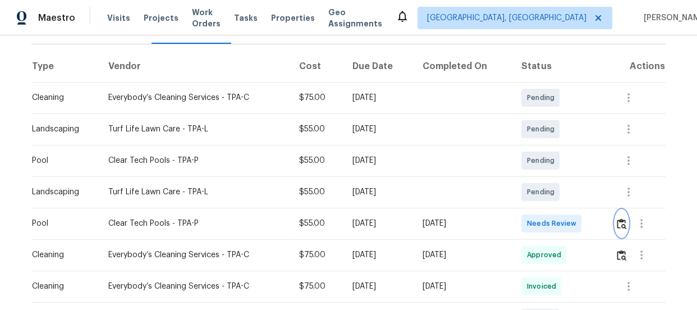
click at [621, 231] on button "button" at bounding box center [621, 223] width 13 height 27
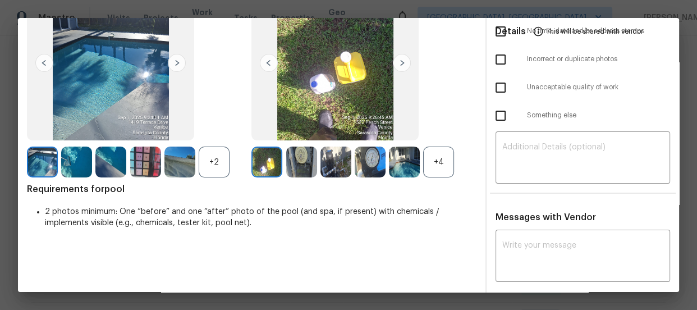
scroll to position [102, 0]
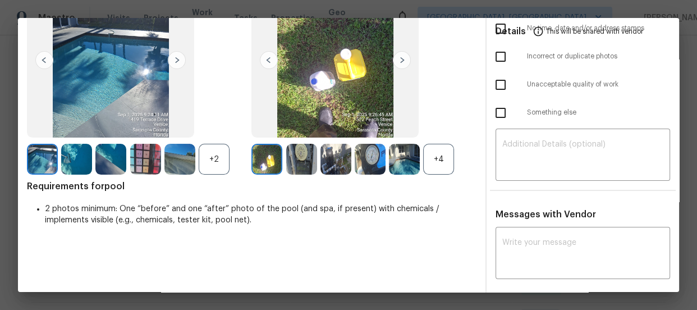
click at [436, 166] on div "+4" at bounding box center [438, 159] width 31 height 31
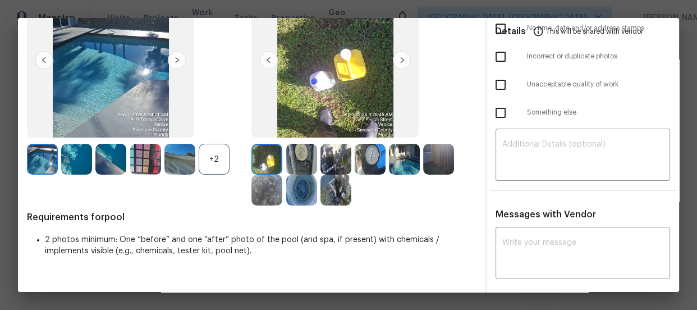
click at [212, 159] on div "+2" at bounding box center [214, 159] width 31 height 31
click at [411, 164] on img at bounding box center [404, 159] width 31 height 31
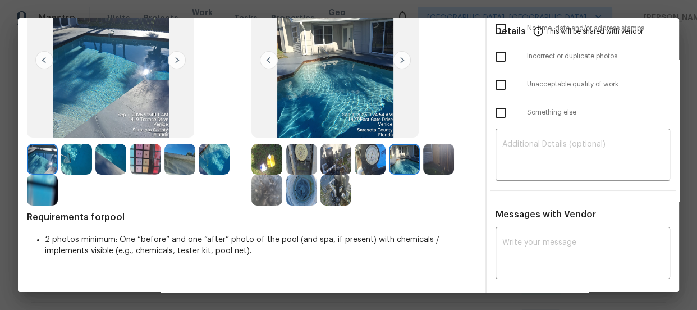
scroll to position [51, 0]
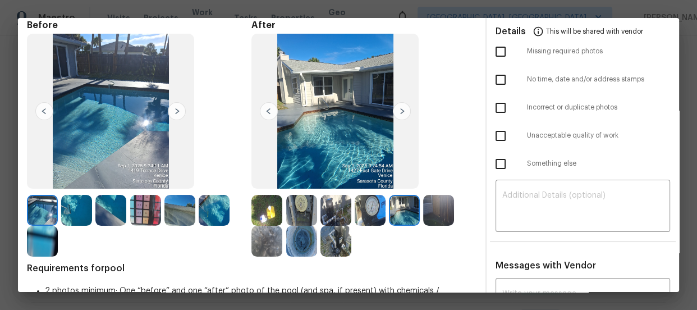
click at [398, 217] on img at bounding box center [404, 210] width 31 height 31
click at [191, 214] on img at bounding box center [179, 210] width 31 height 31
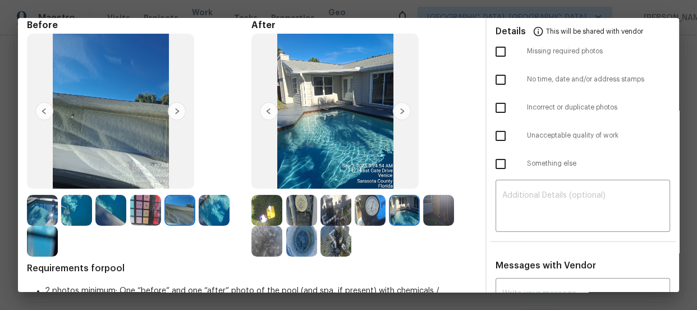
click at [402, 212] on img at bounding box center [404, 210] width 31 height 31
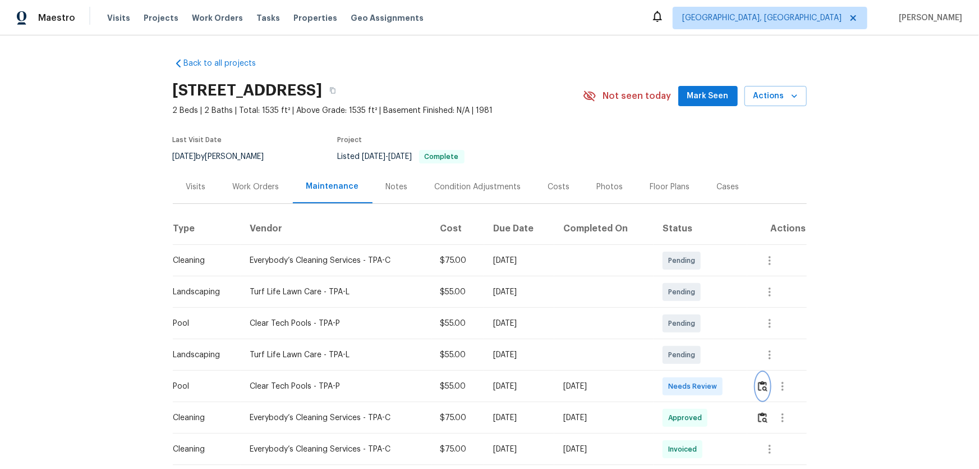
click at [764, 388] on img "button" at bounding box center [763, 386] width 10 height 11
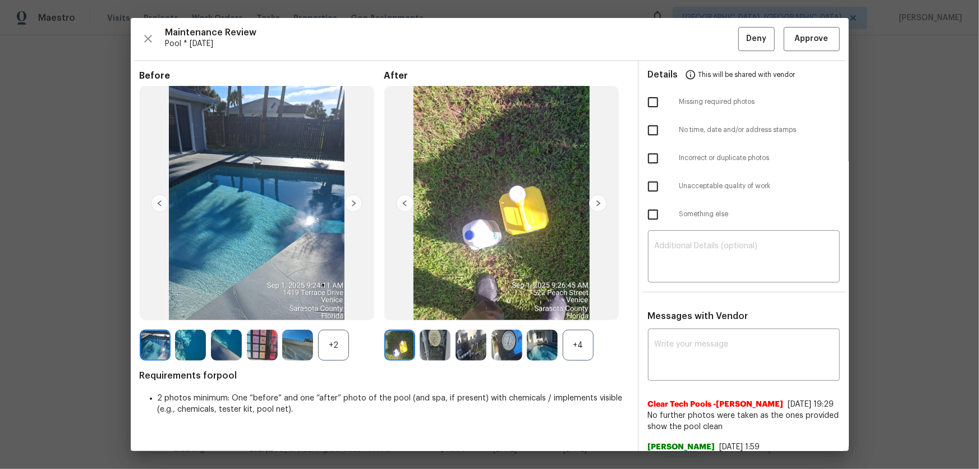
click at [574, 349] on div "+4" at bounding box center [578, 344] width 31 height 31
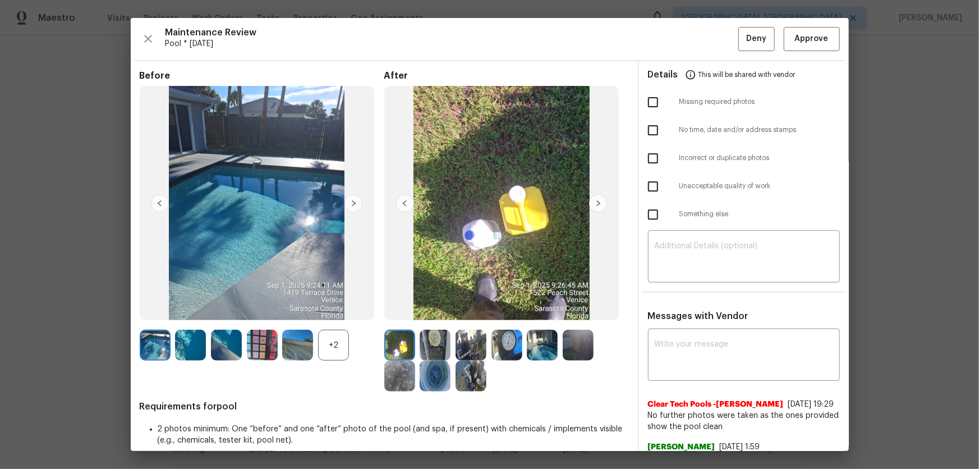
click at [332, 347] on div "+2" at bounding box center [333, 344] width 31 height 31
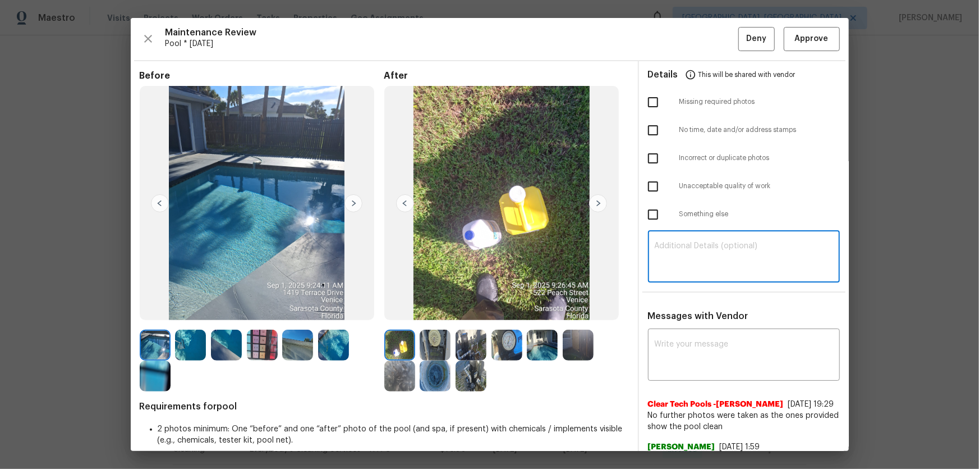
click at [689, 252] on textarea at bounding box center [744, 257] width 178 height 31
paste textarea "Maintenance Audit Team: Hello! Unfortunately, this pool visit completed on 09/0…"
type textarea "Maintenance Audit Team: Hello! Unfortunately, this pool visit completed on 09/0…"
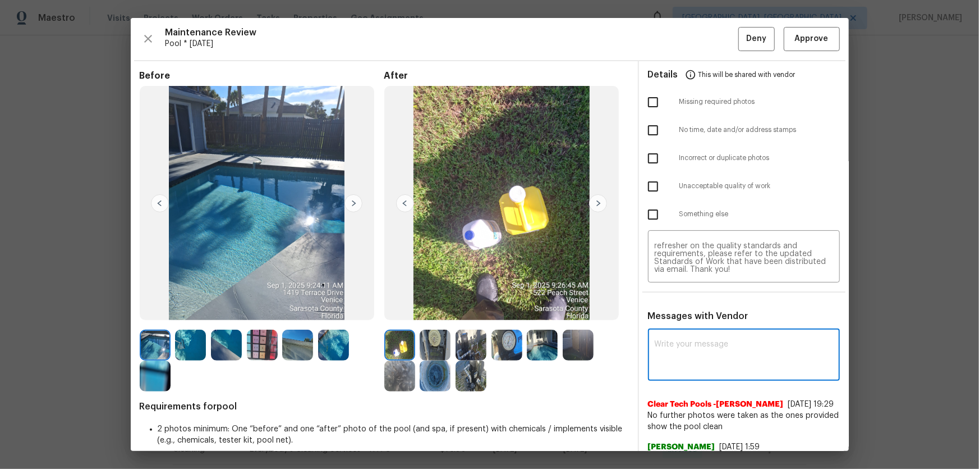
click at [725, 356] on textarea at bounding box center [744, 355] width 178 height 31
paste textarea "Maintenance Audit Team: Hello! Unfortunately, this pool visit completed on 09/0…"
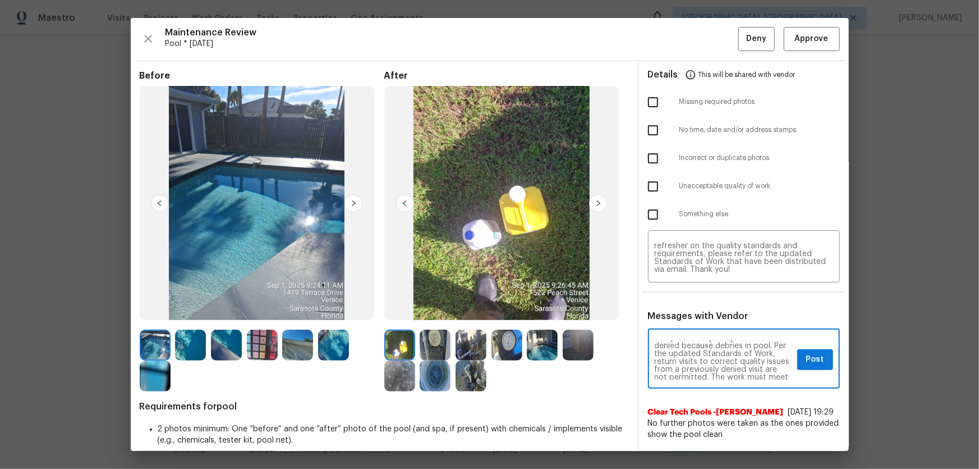
scroll to position [0, 0]
drag, startPoint x: 744, startPoint y: 361, endPoint x: 746, endPoint y: 367, distance: 6.6
type textarea "Maintenance Audit Team: Hello! Unfortunately, this pool visit completed on 09/0…"
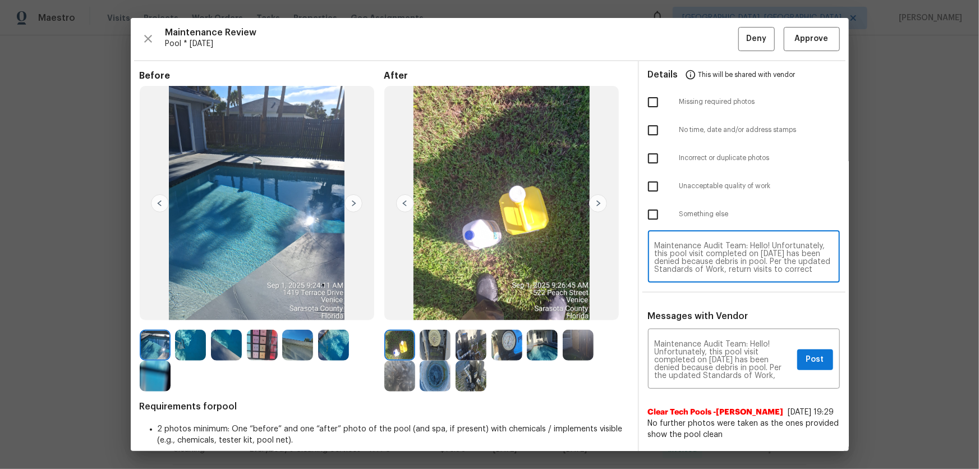
type textarea "Maintenance Audit Team: Hello! Unfortunately, this pool visit completed on 09/0…"
click at [643, 186] on input "checkbox" at bounding box center [654, 187] width 24 height 24
checkbox input "true"
click at [807, 363] on span "Post" at bounding box center [816, 359] width 18 height 14
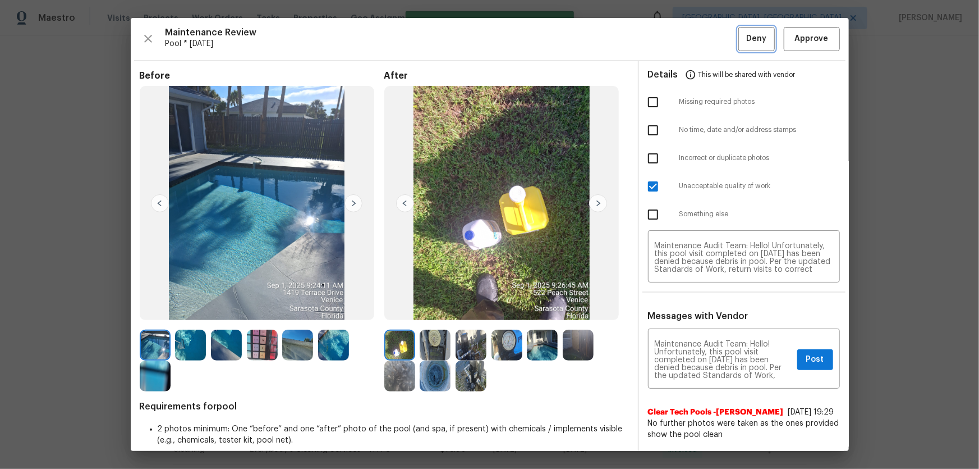
click at [746, 37] on span "Deny" at bounding box center [756, 39] width 20 height 14
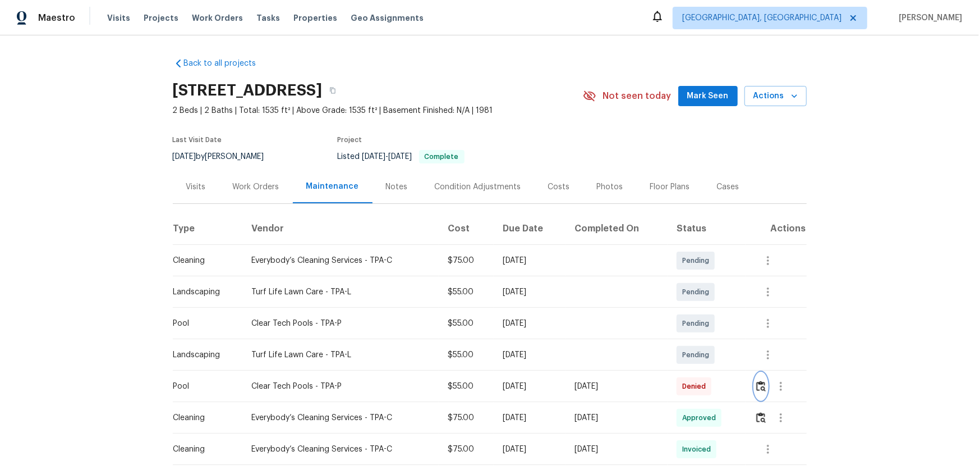
click at [759, 384] on img "button" at bounding box center [762, 386] width 10 height 11
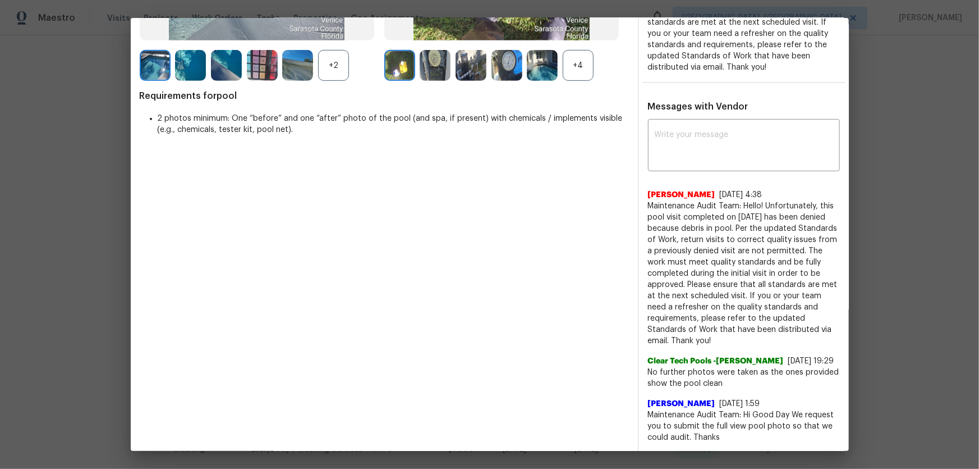
scroll to position [306, 0]
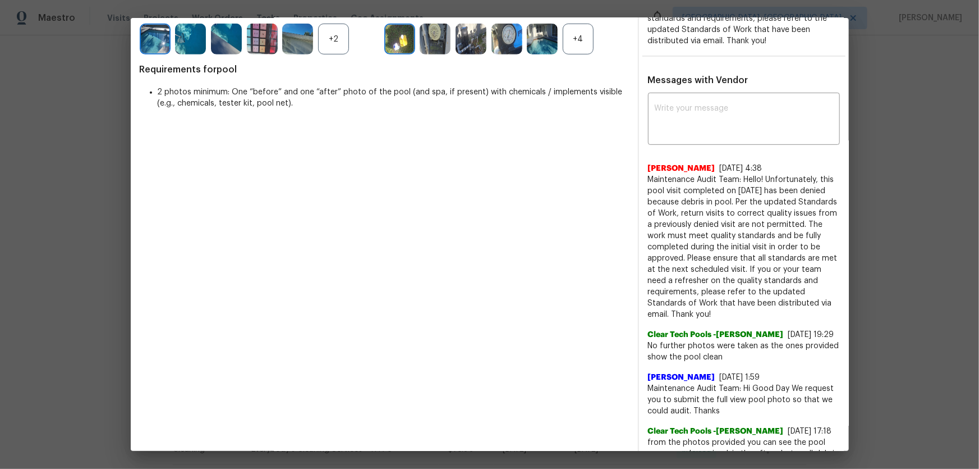
click at [686, 277] on span "Maintenance Audit Team: Hello! Unfortunately, this pool visit completed on 09/0…" at bounding box center [744, 247] width 192 height 146
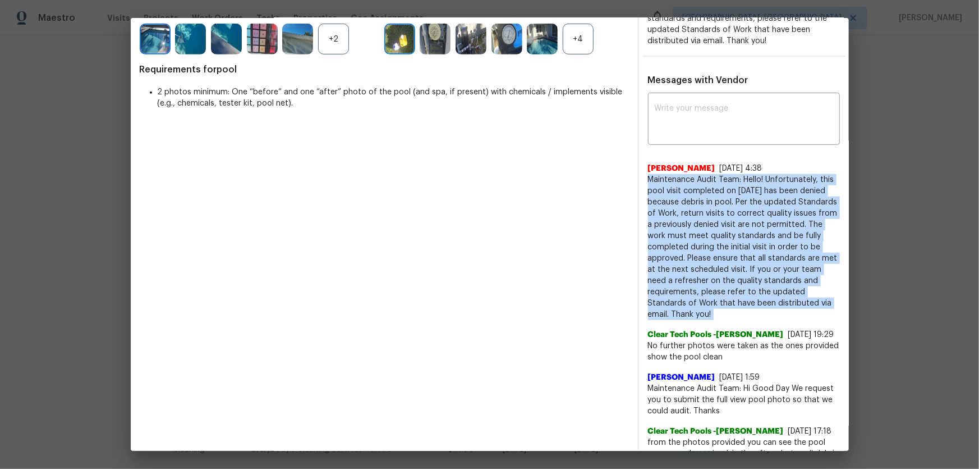
click at [686, 277] on span "Maintenance Audit Team: Hello! Unfortunately, this pool visit completed on 09/0…" at bounding box center [744, 247] width 192 height 146
copy span "Maintenance Audit Team: Hello! Unfortunately, this pool visit completed on 09/0…"
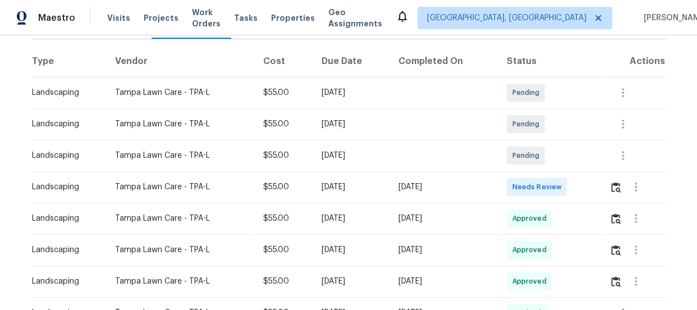
scroll to position [210, 0]
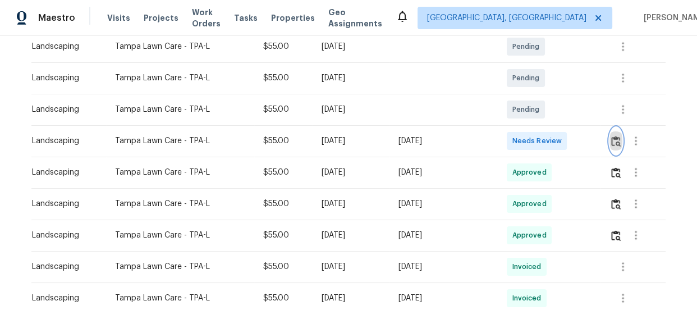
click at [612, 140] on img "button" at bounding box center [616, 141] width 10 height 11
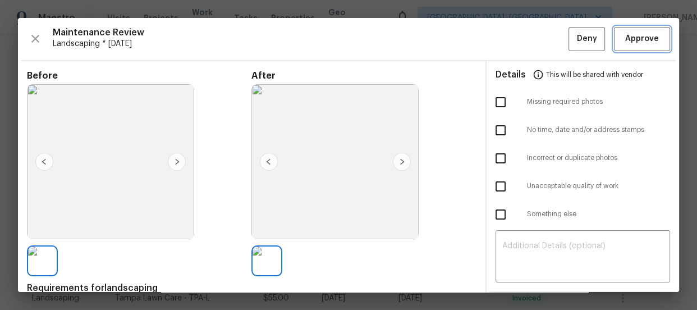
click at [625, 32] on span "Approve" at bounding box center [642, 39] width 34 height 14
